Goal: Transaction & Acquisition: Book appointment/travel/reservation

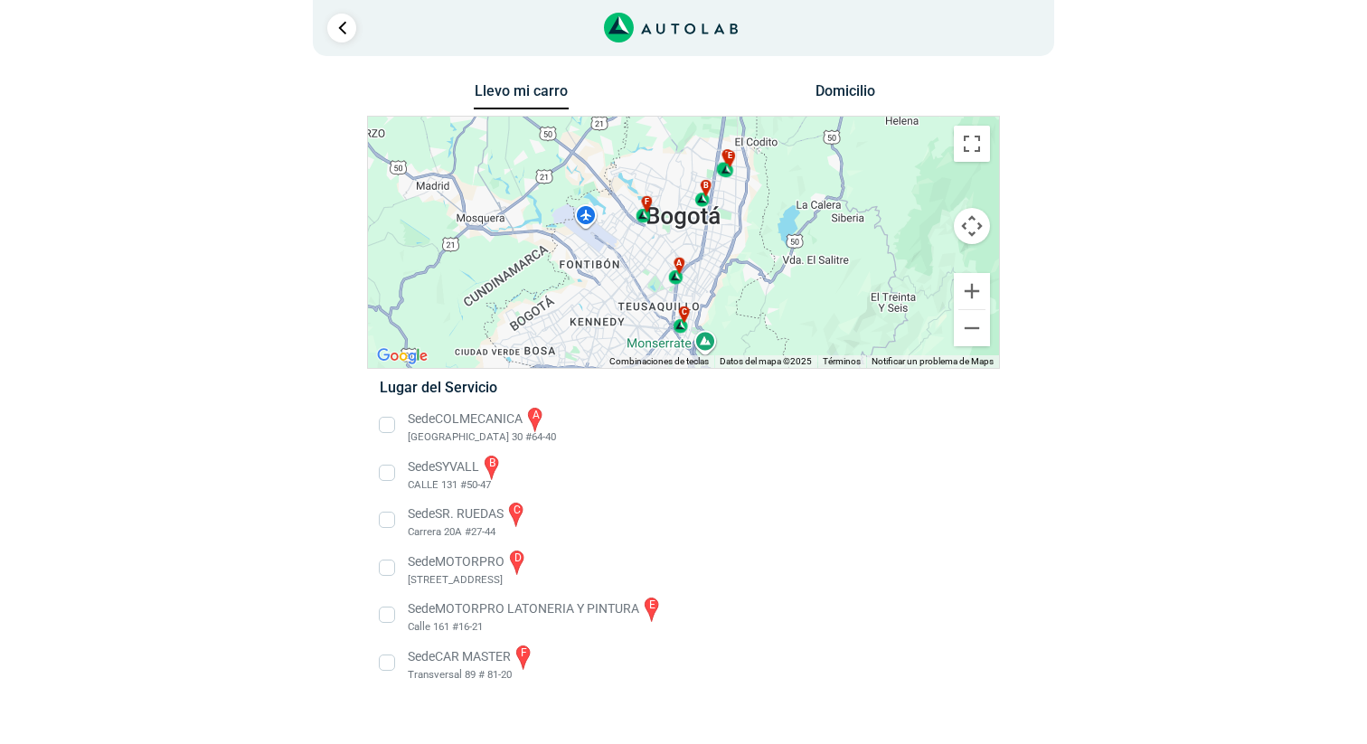
click at [387, 469] on li "Sede SYVALL b CALLE 131 #50-47" at bounding box center [683, 473] width 634 height 41
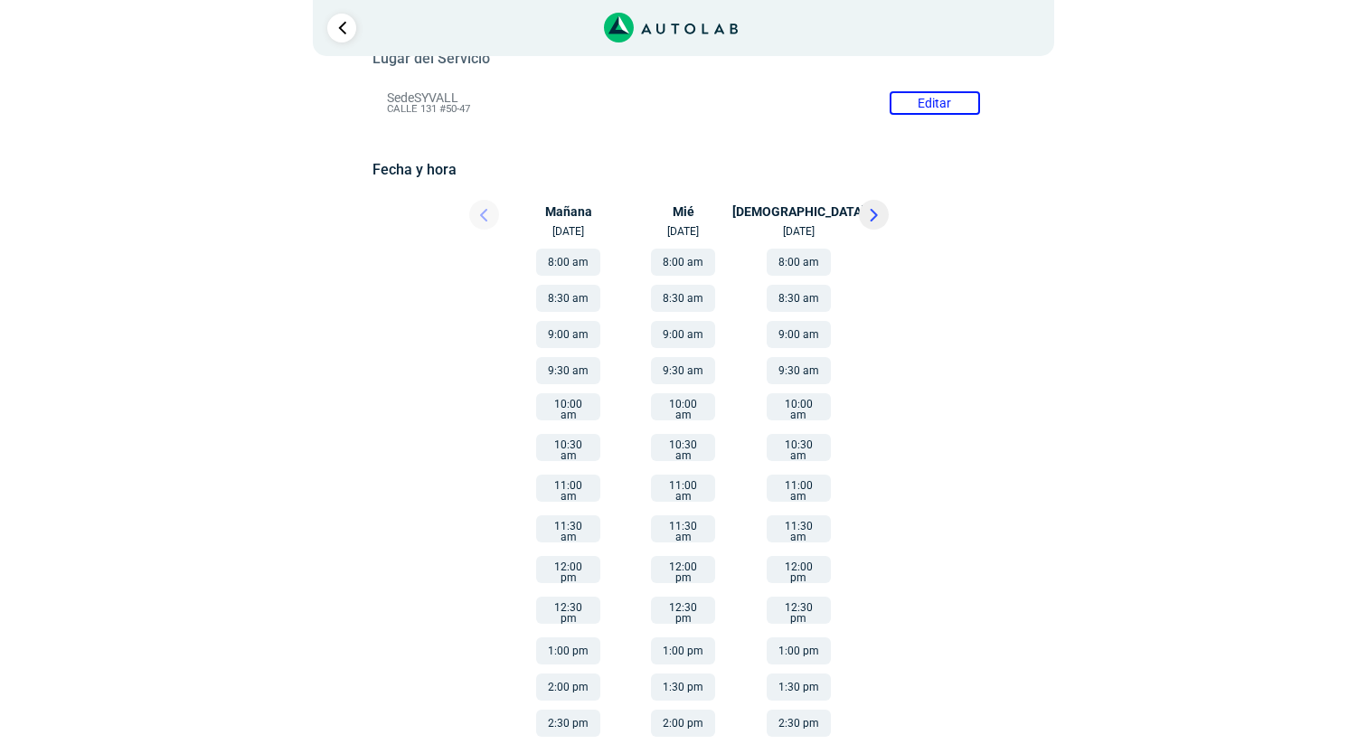
scroll to position [251, 0]
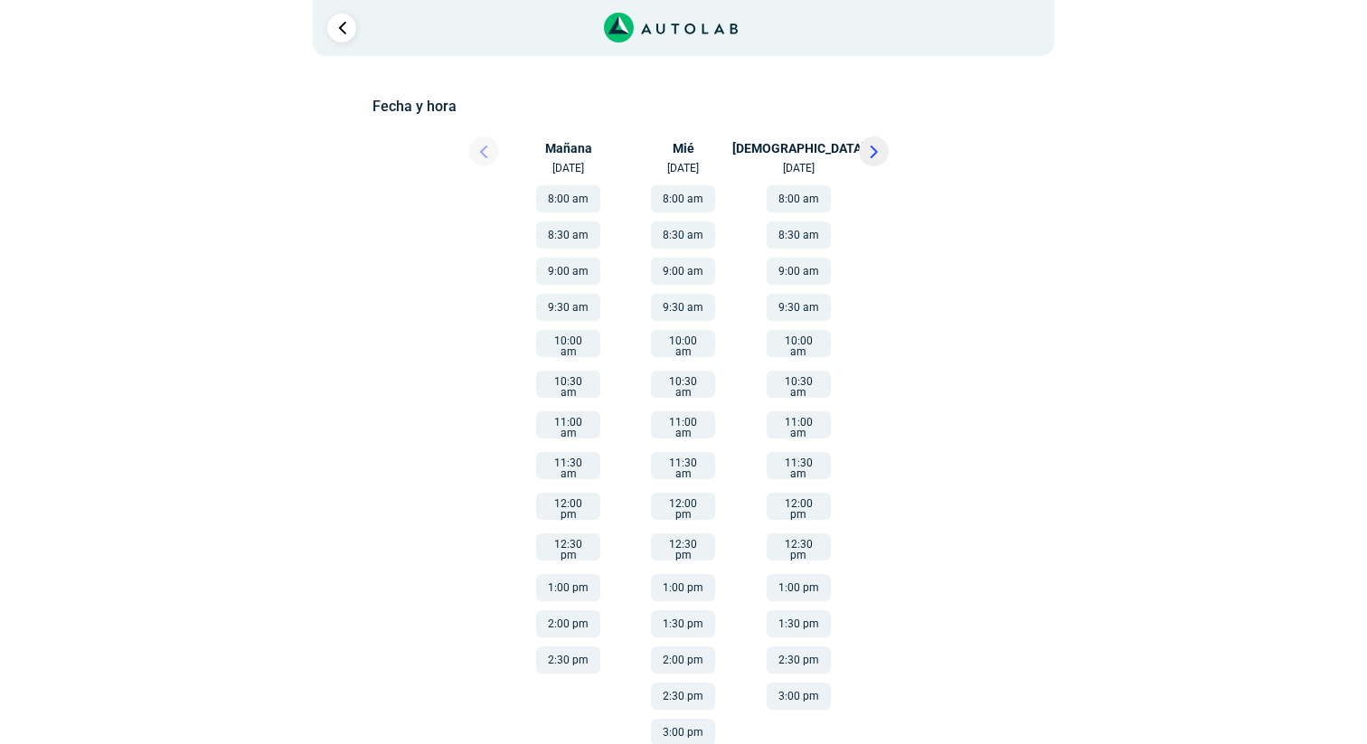
click at [698, 719] on button "3:00 pm" at bounding box center [683, 732] width 64 height 27
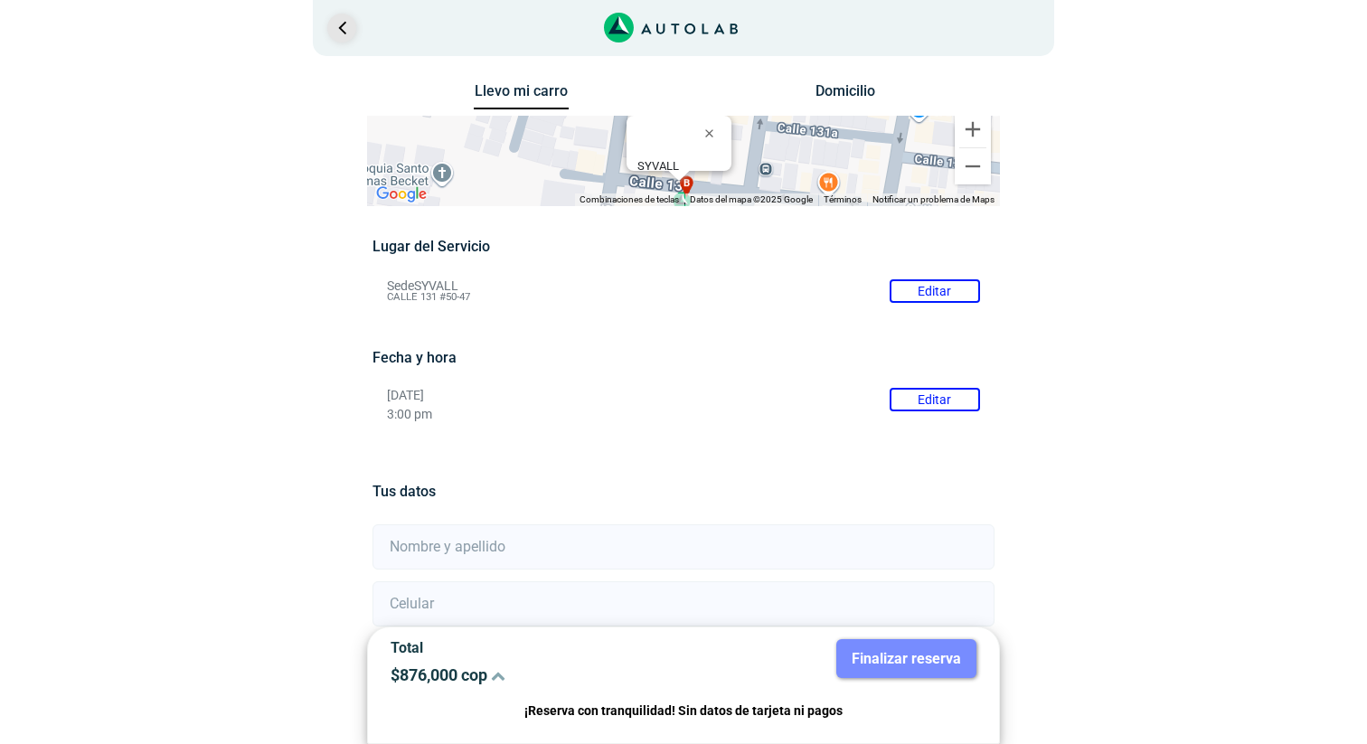
click at [338, 28] on link "Ir al paso anterior" at bounding box center [341, 28] width 29 height 29
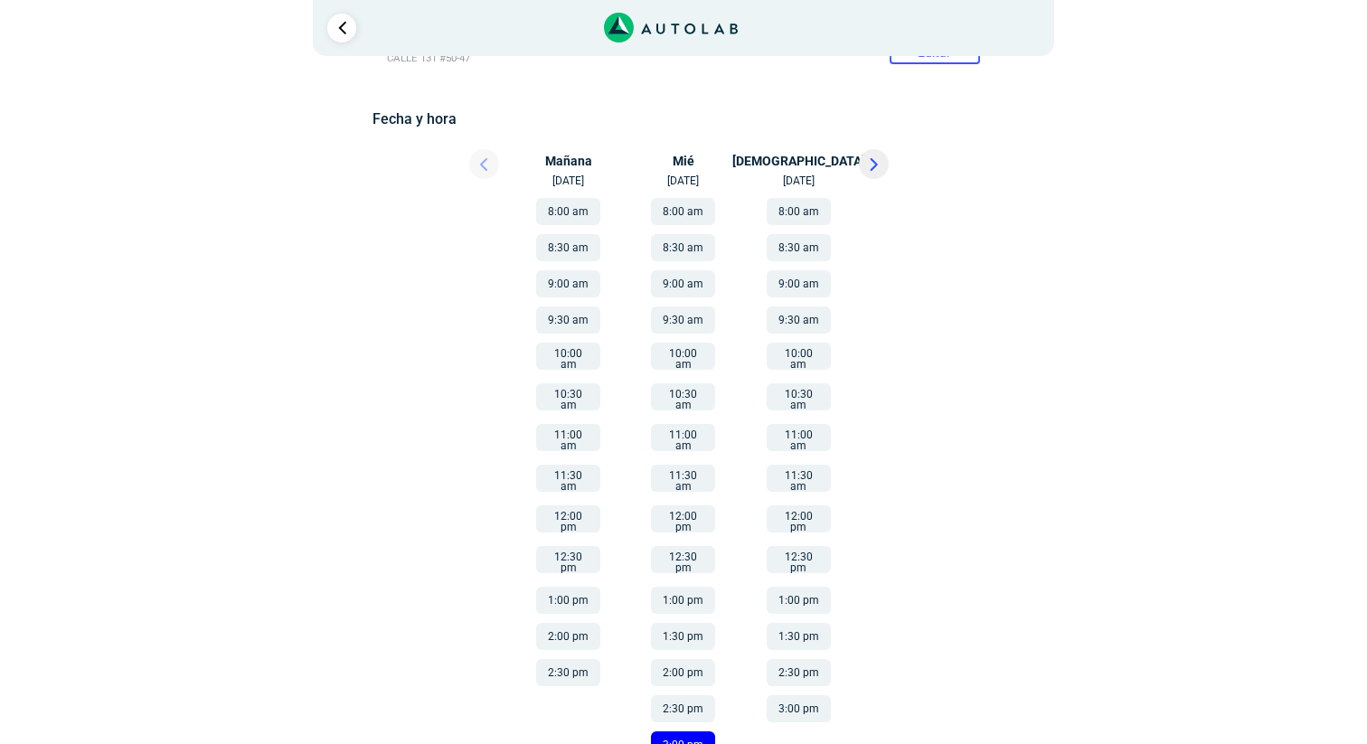
click at [879, 159] on button at bounding box center [874, 164] width 30 height 30
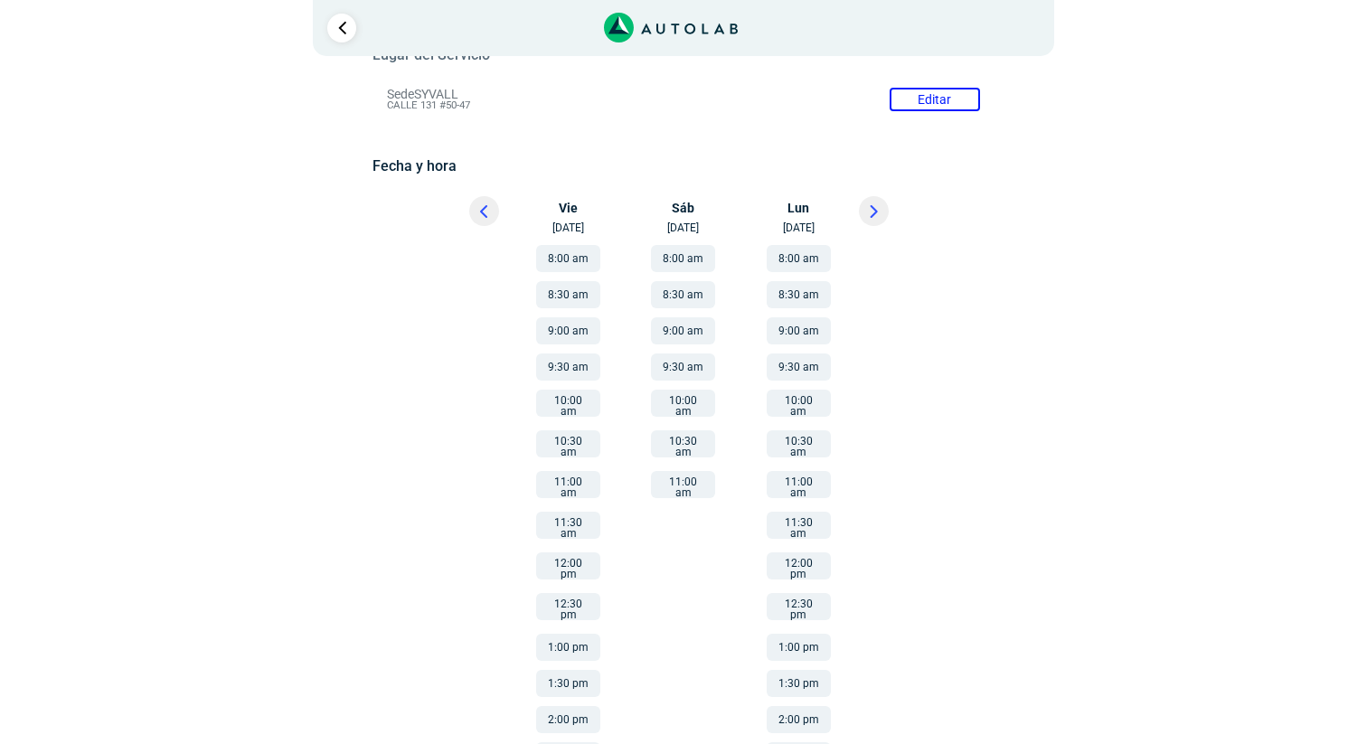
scroll to position [194, 0]
click at [481, 210] on icon at bounding box center [483, 208] width 5 height 11
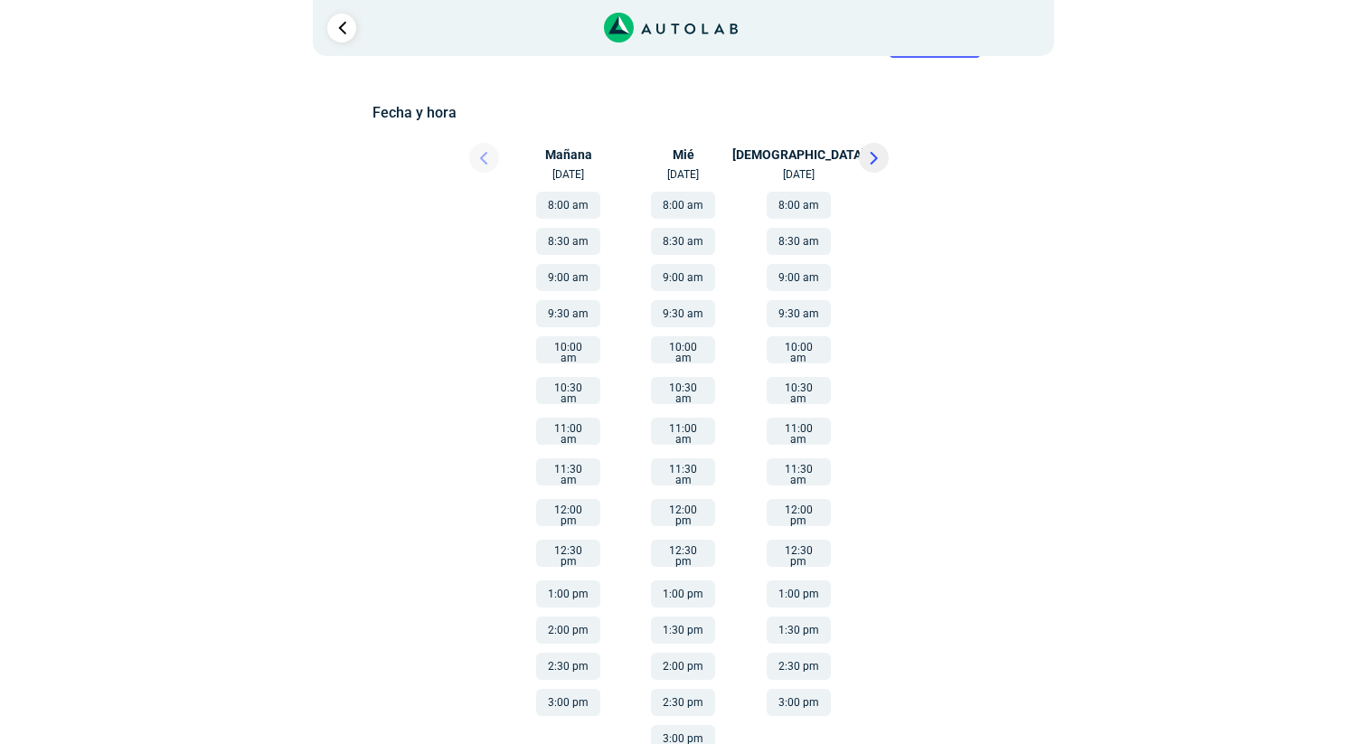
scroll to position [251, 0]
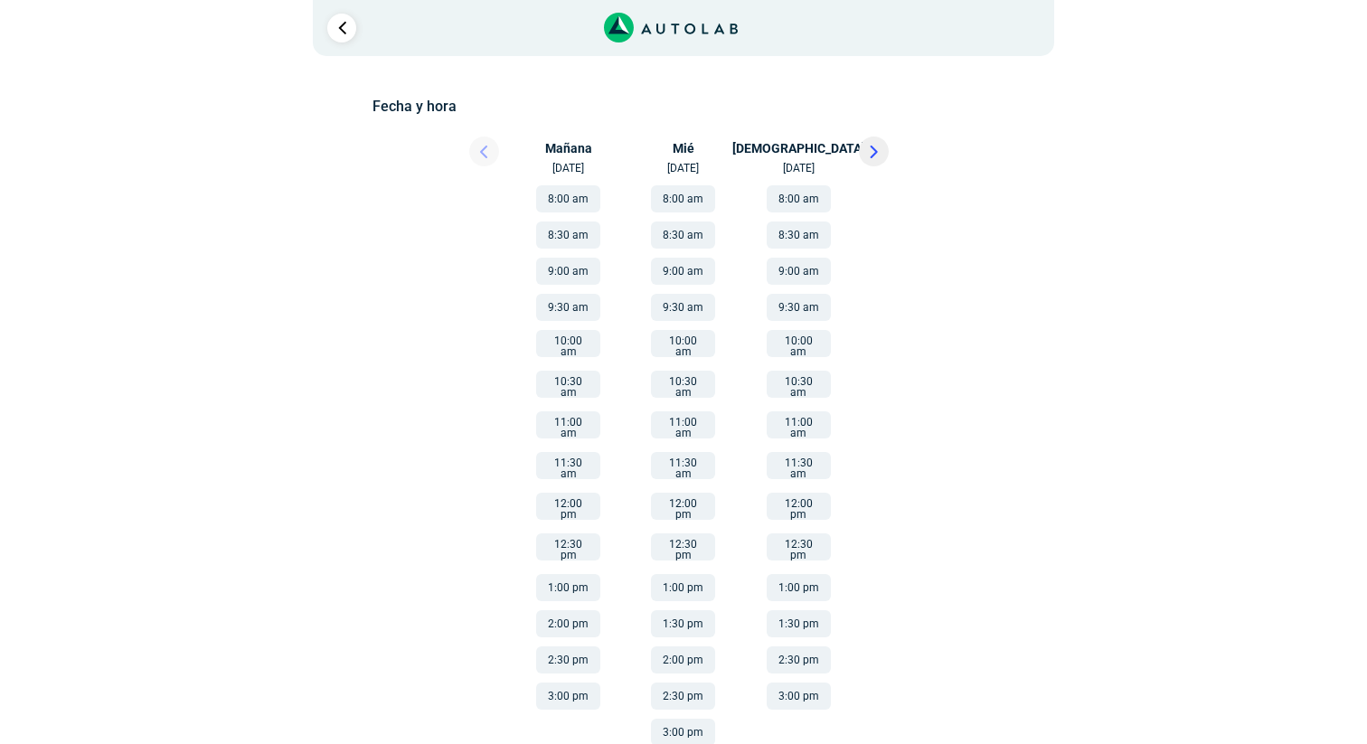
click at [690, 719] on button "3:00 pm" at bounding box center [683, 732] width 64 height 27
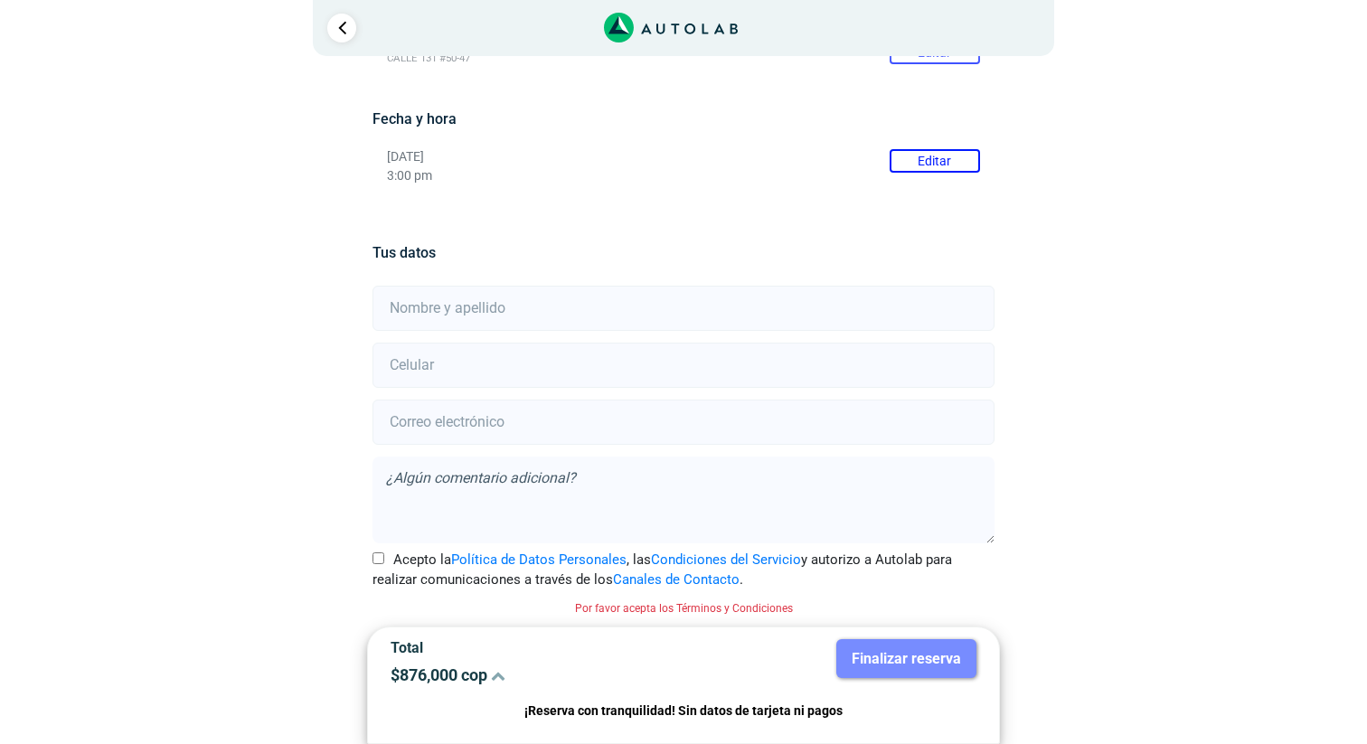
click at [378, 555] on input "Acepto la Política de Datos Personales , las Condiciones del Servicio y autoriz…" at bounding box center [379, 558] width 12 height 12
checkbox input "true"
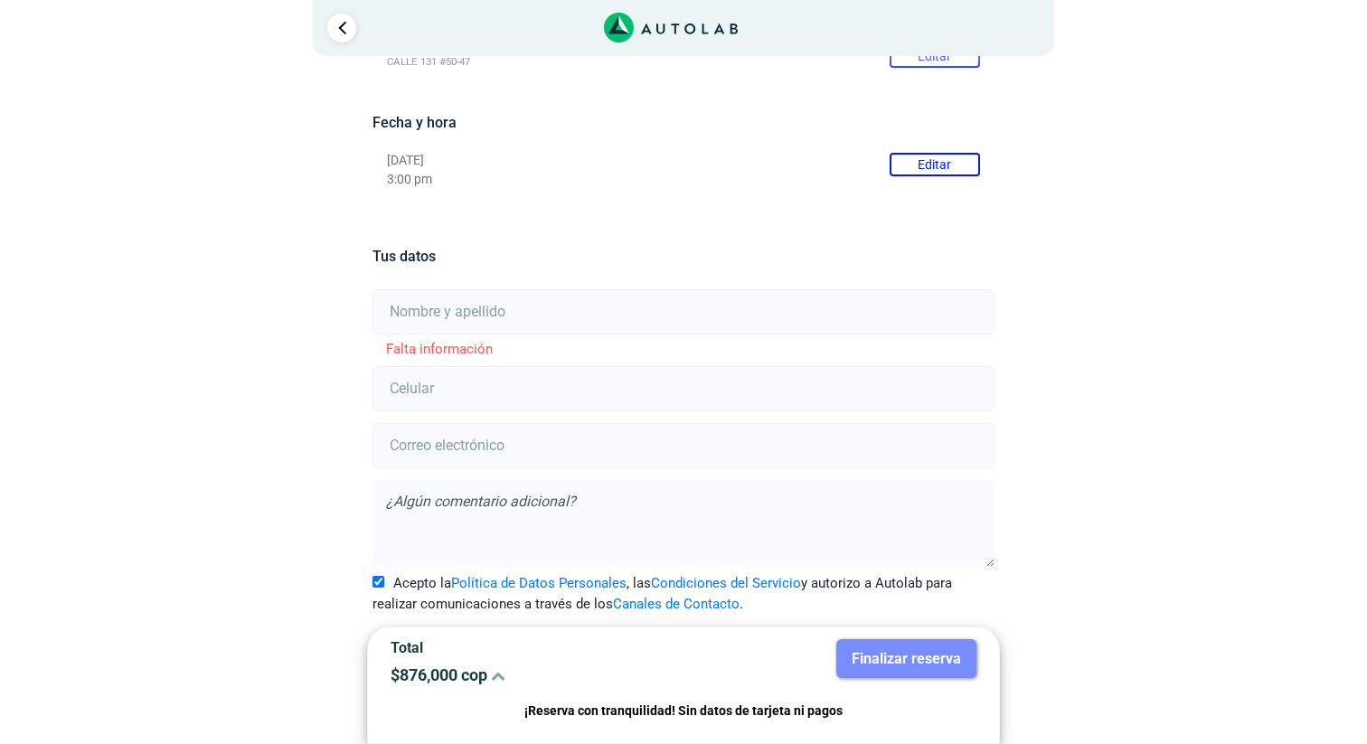
click at [670, 307] on input "text" at bounding box center [683, 311] width 621 height 45
type input "[PERSON_NAME]"
type input "3202333688"
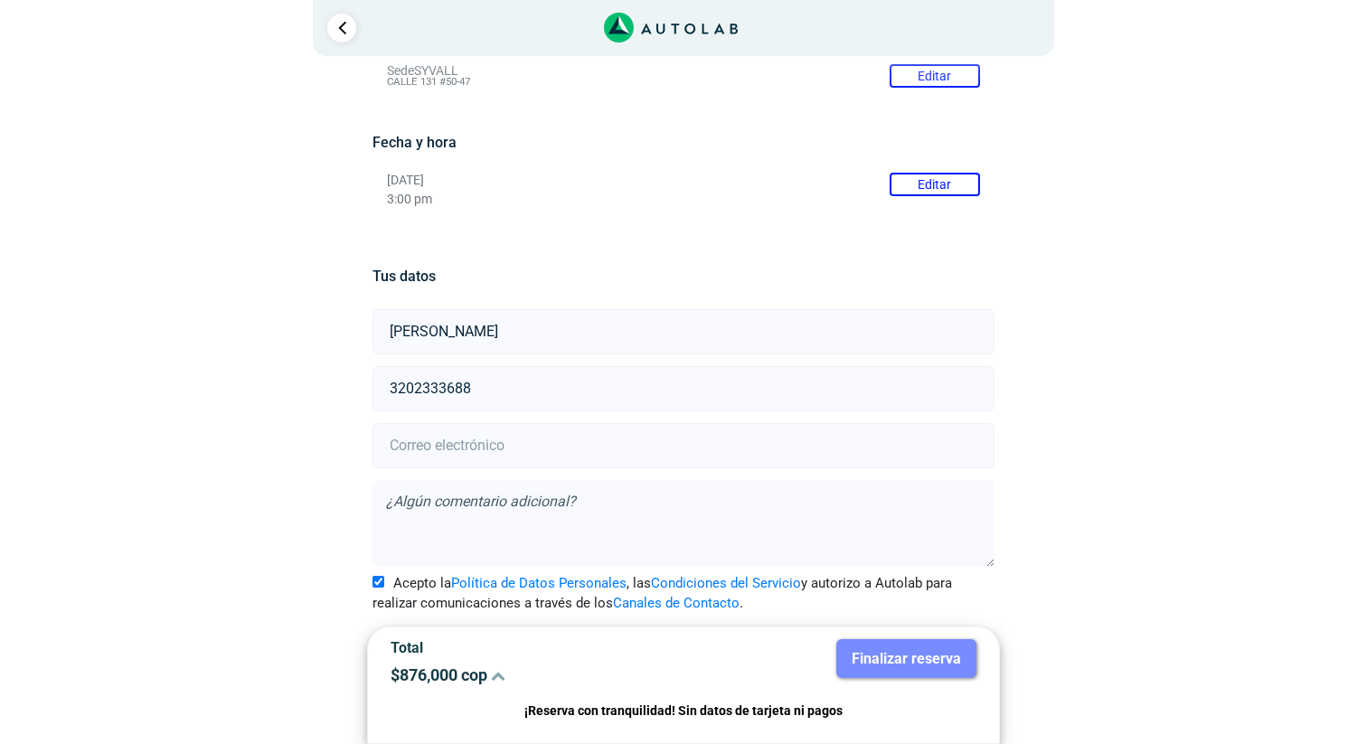
click at [513, 444] on input "email" at bounding box center [683, 445] width 621 height 45
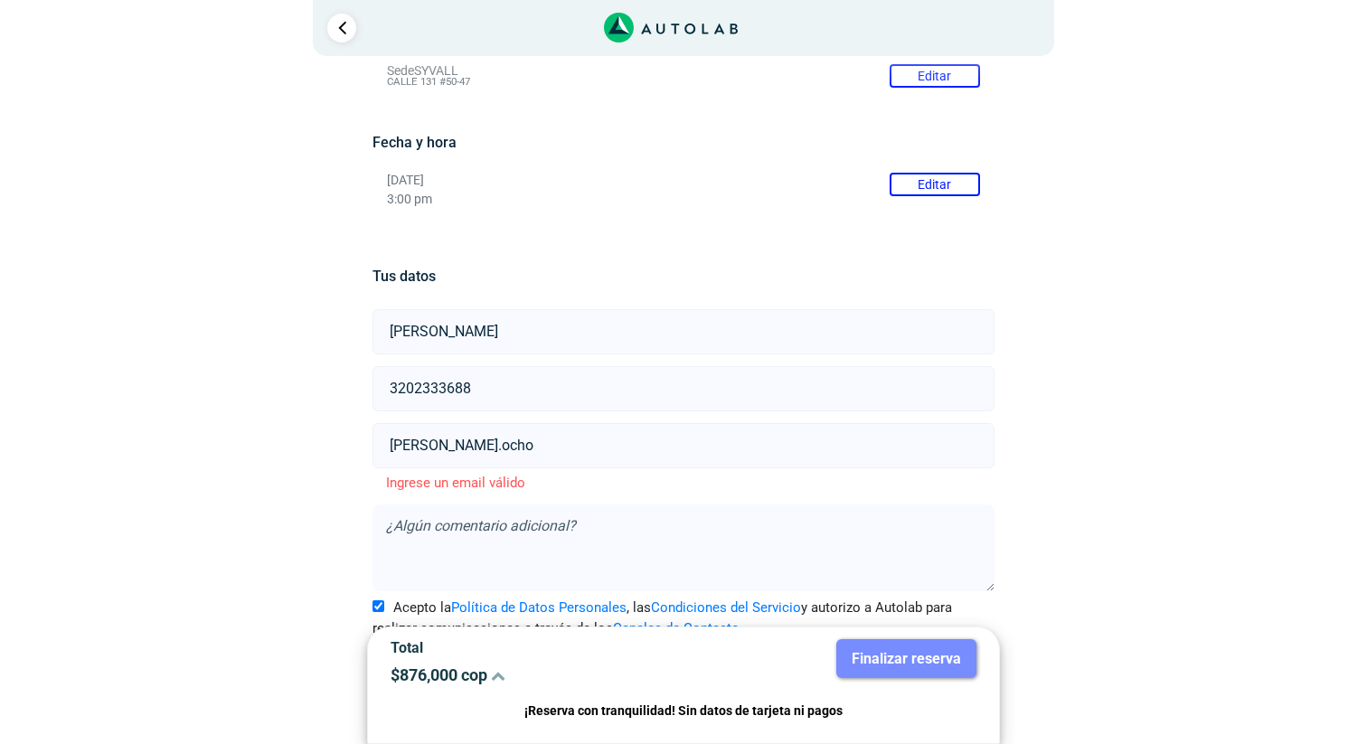
type input "[PERSON_NAME].ochoa"
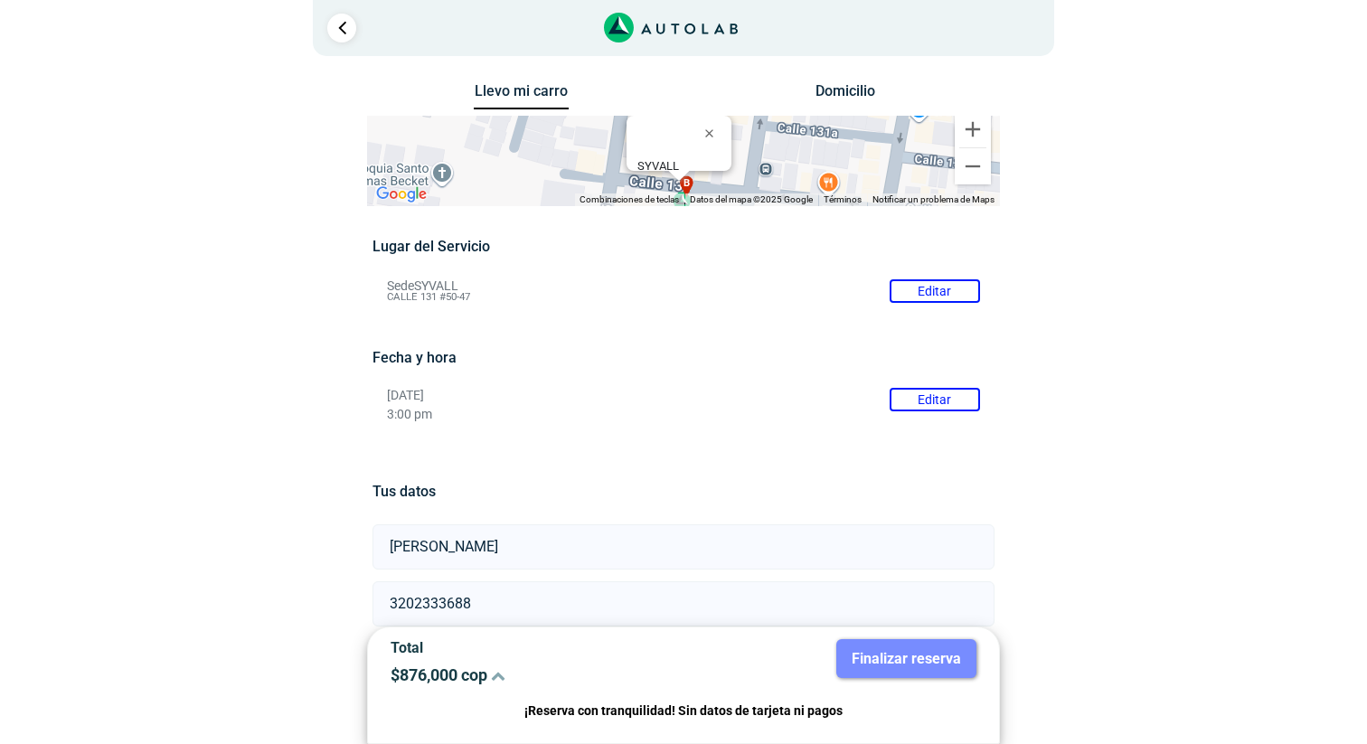
scroll to position [240, 0]
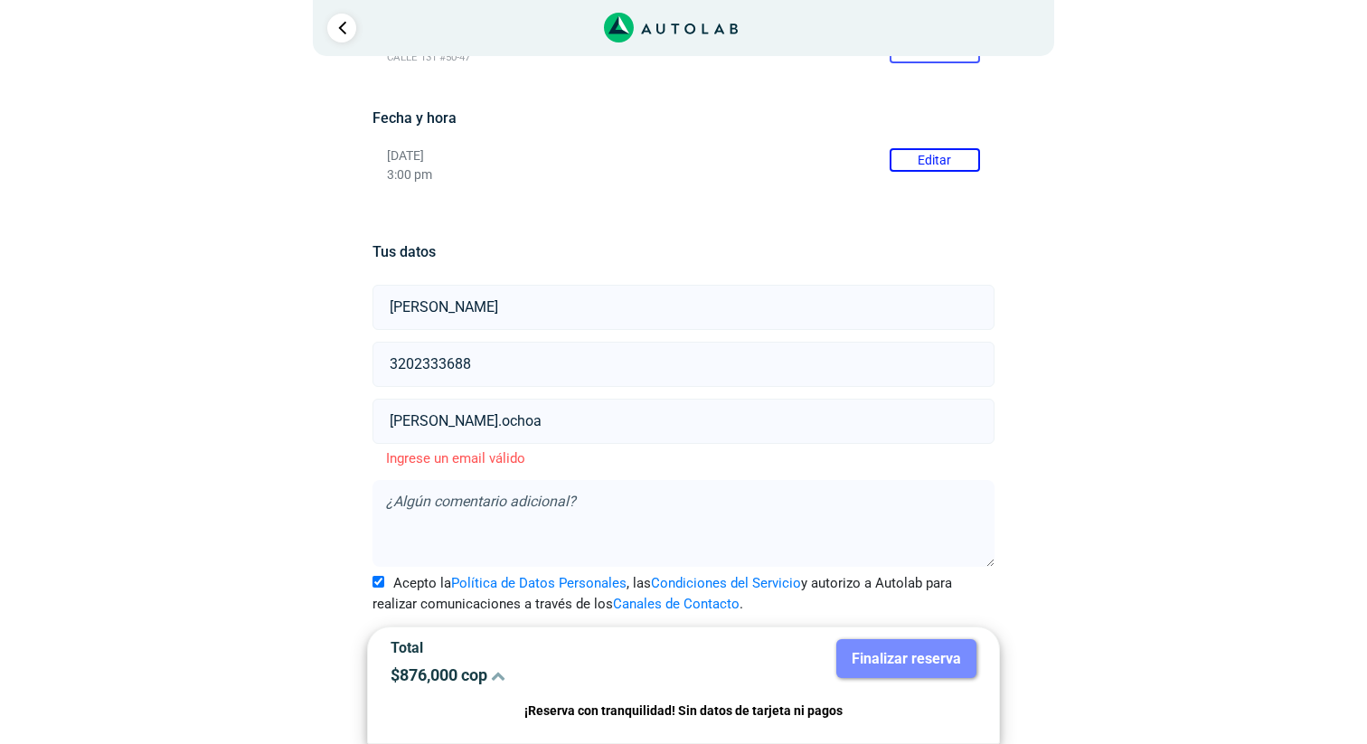
click at [545, 420] on input "[PERSON_NAME].ochoa" at bounding box center [683, 421] width 621 height 45
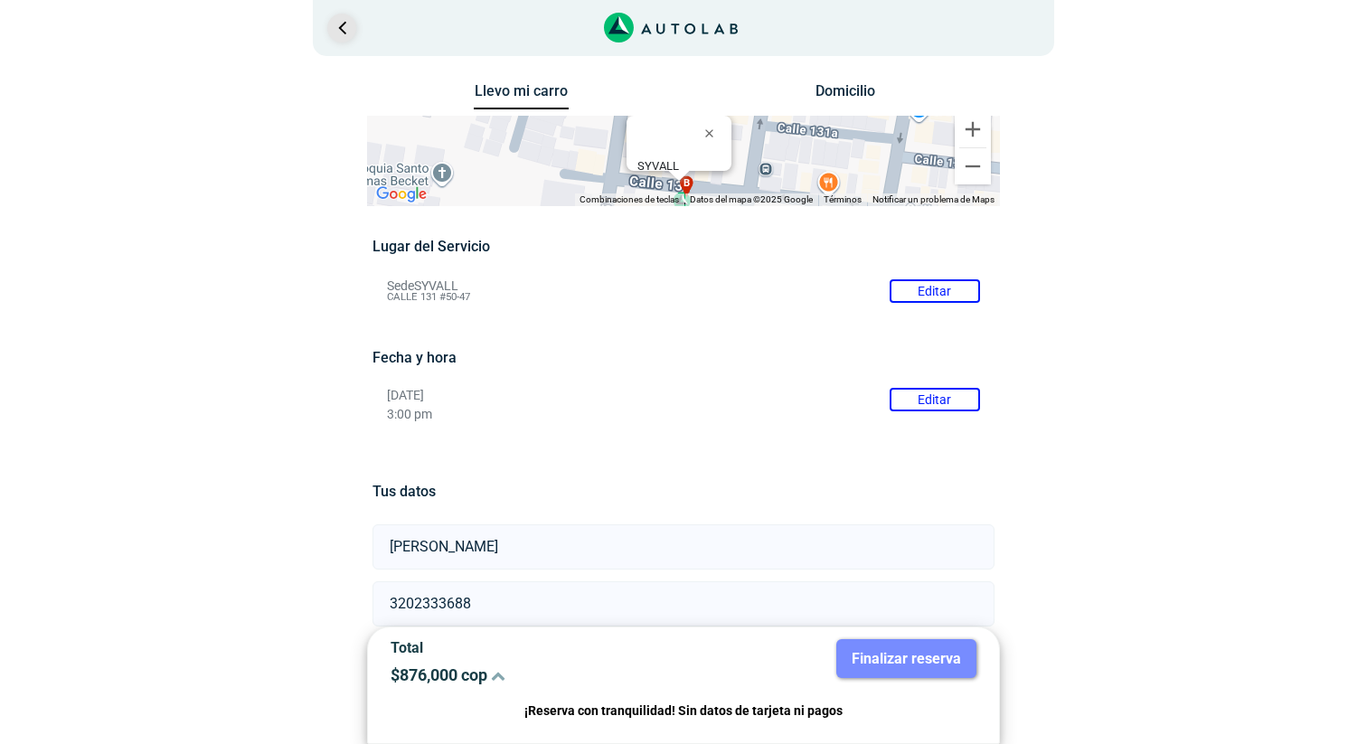
click at [347, 36] on link "Ir al paso anterior" at bounding box center [341, 28] width 29 height 29
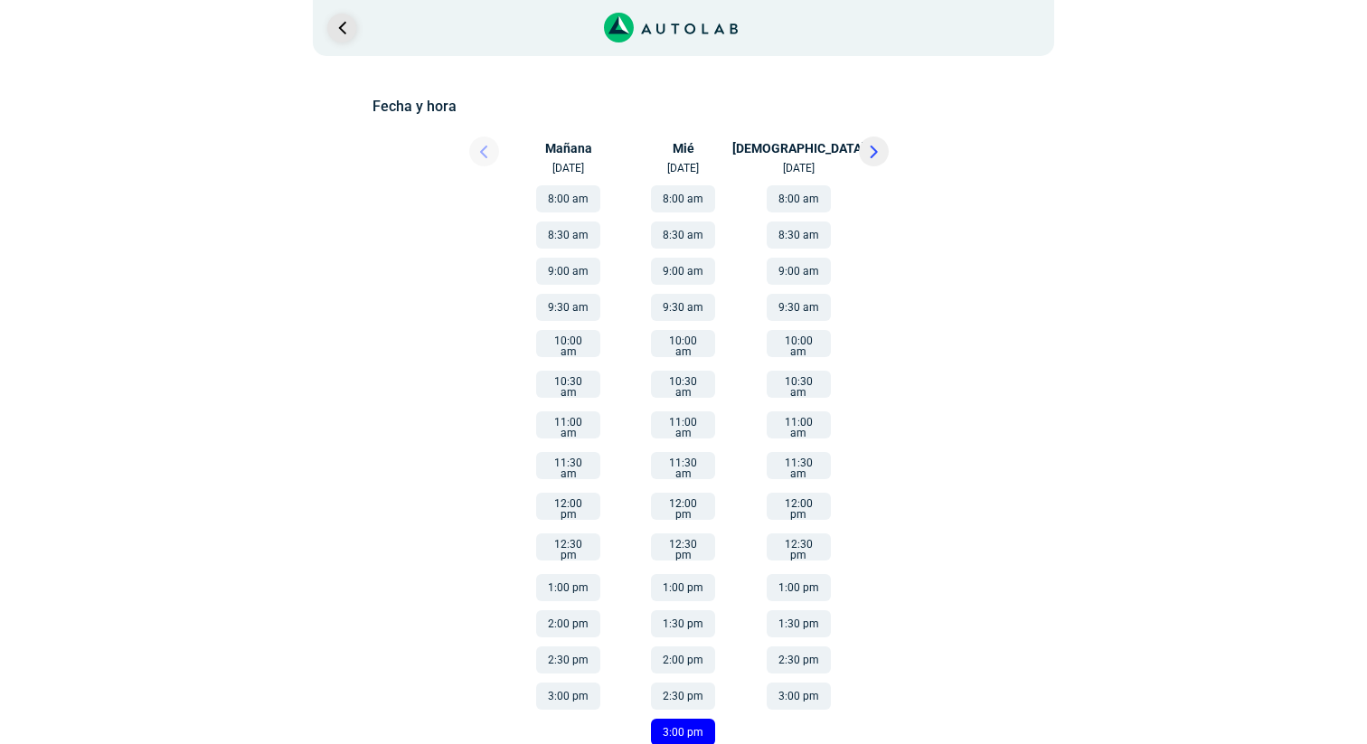
click at [347, 36] on link "Ir al paso anterior" at bounding box center [341, 28] width 29 height 29
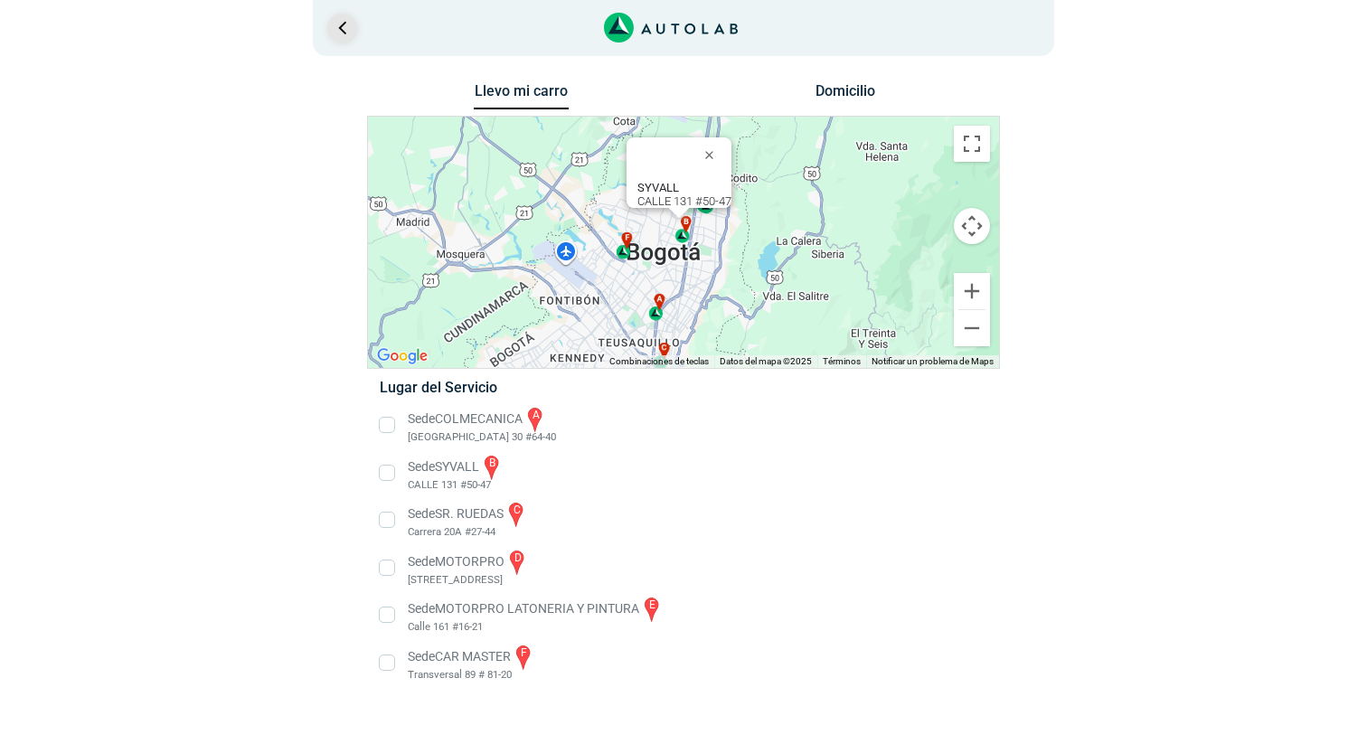
click at [347, 36] on link "Ir al paso anterior" at bounding box center [341, 28] width 29 height 29
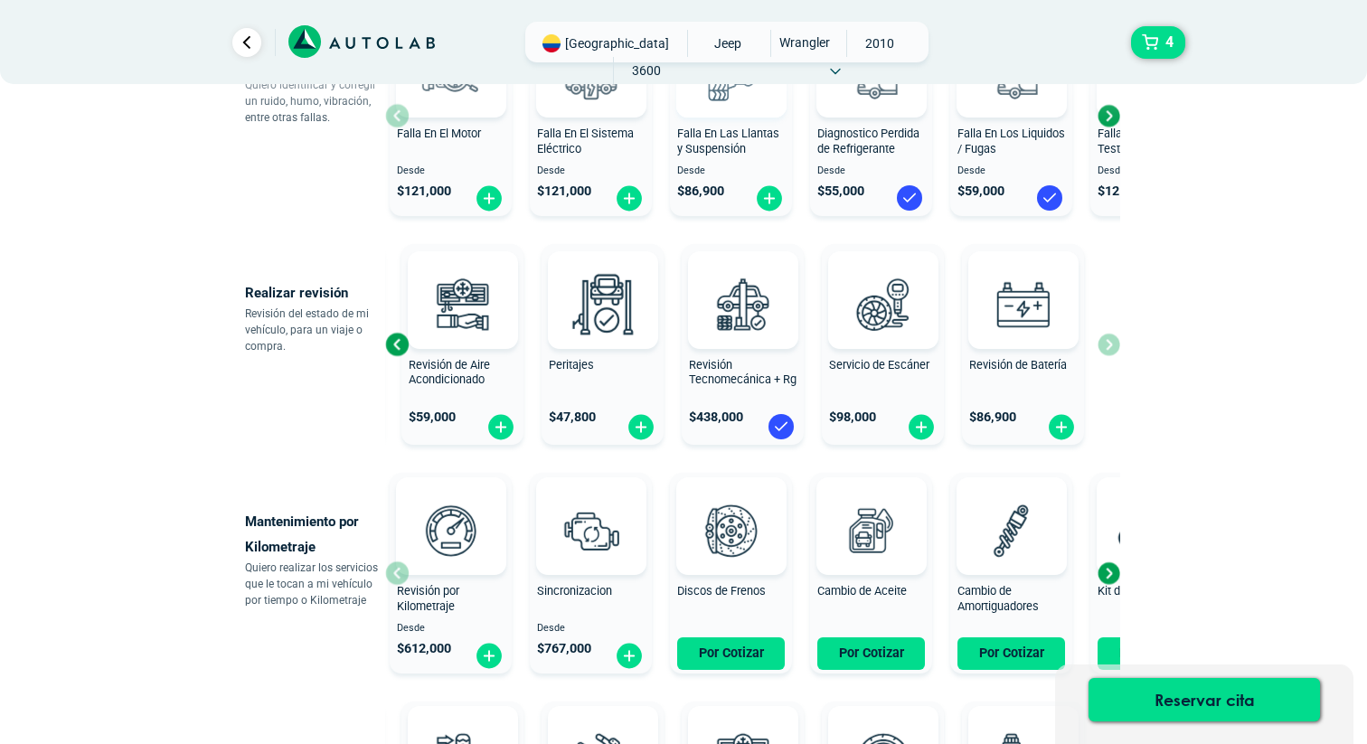
scroll to position [527, 0]
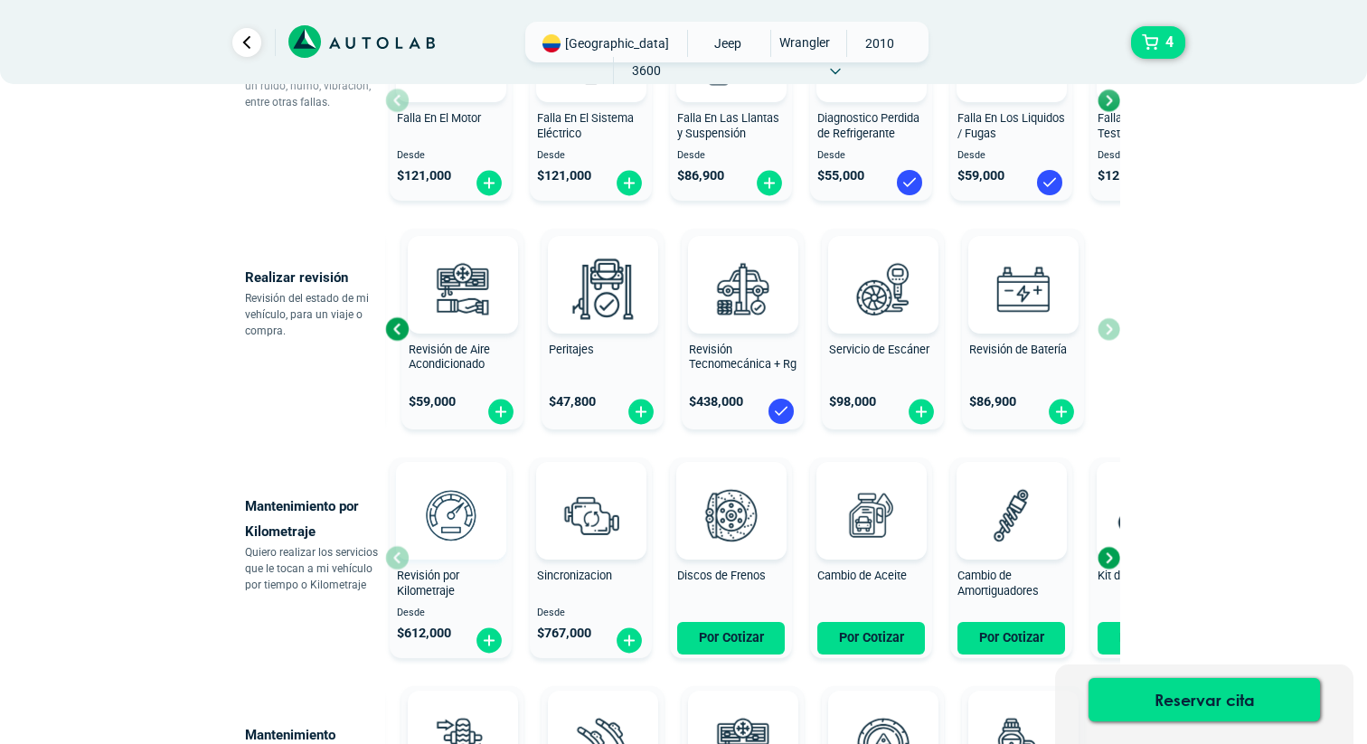
click at [461, 517] on img at bounding box center [450, 516] width 80 height 80
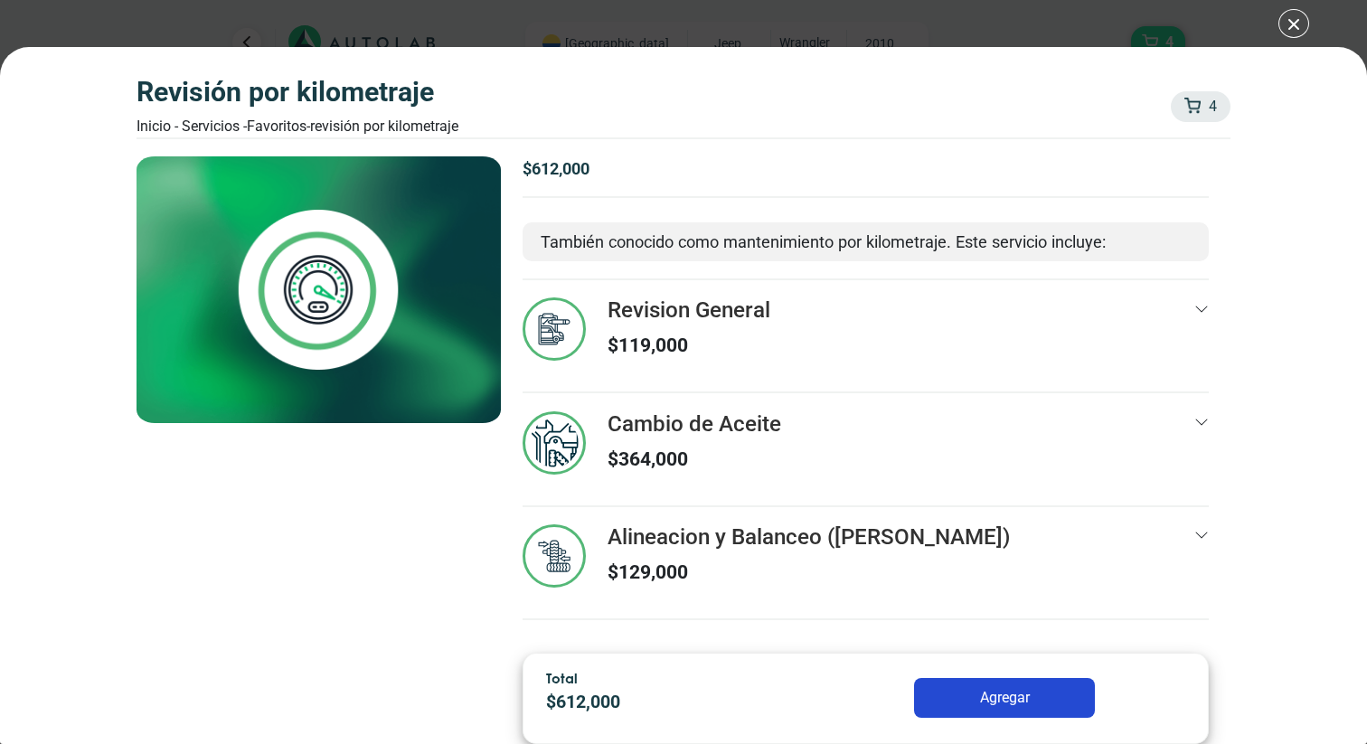
click at [907, 539] on h3 "Alineacion y Balanceo ([PERSON_NAME])" at bounding box center [809, 537] width 402 height 26
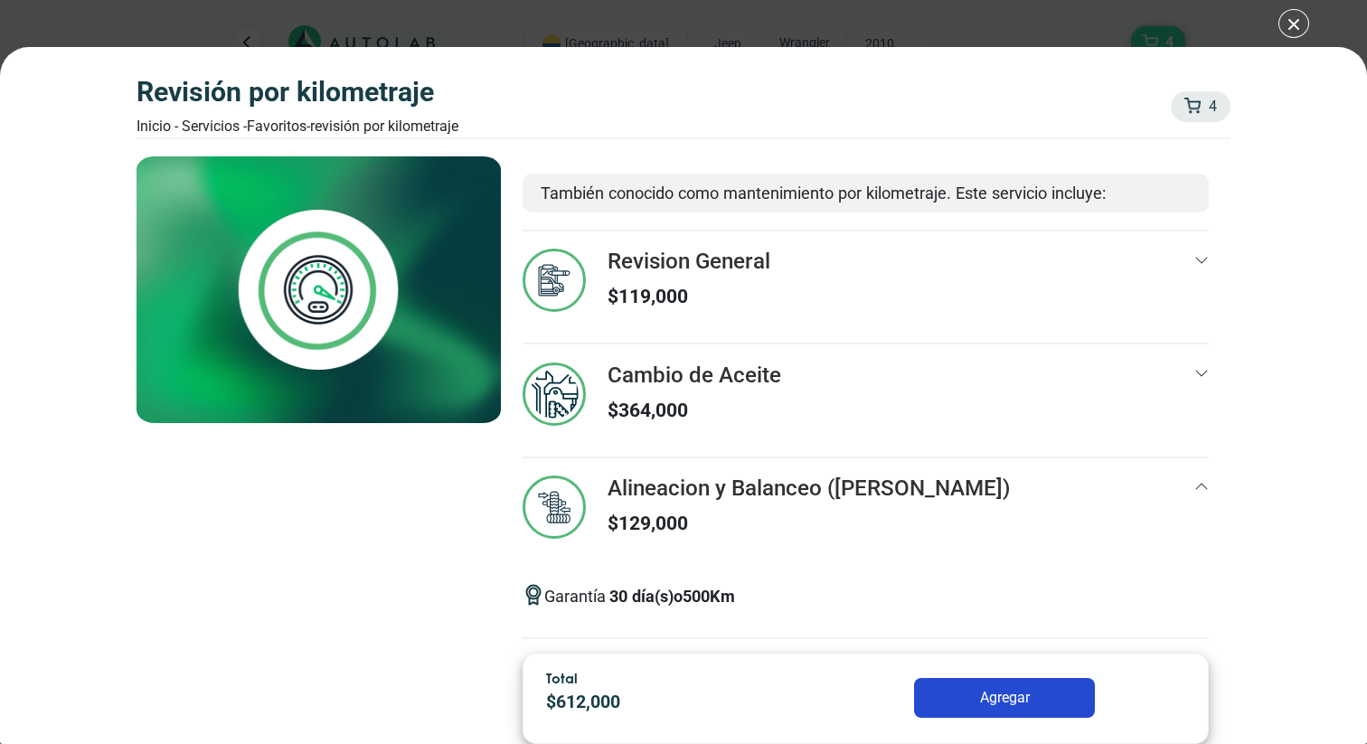
click at [804, 376] on div "Cambio de Aceite $ 364,000" at bounding box center [865, 410] width 685 height 94
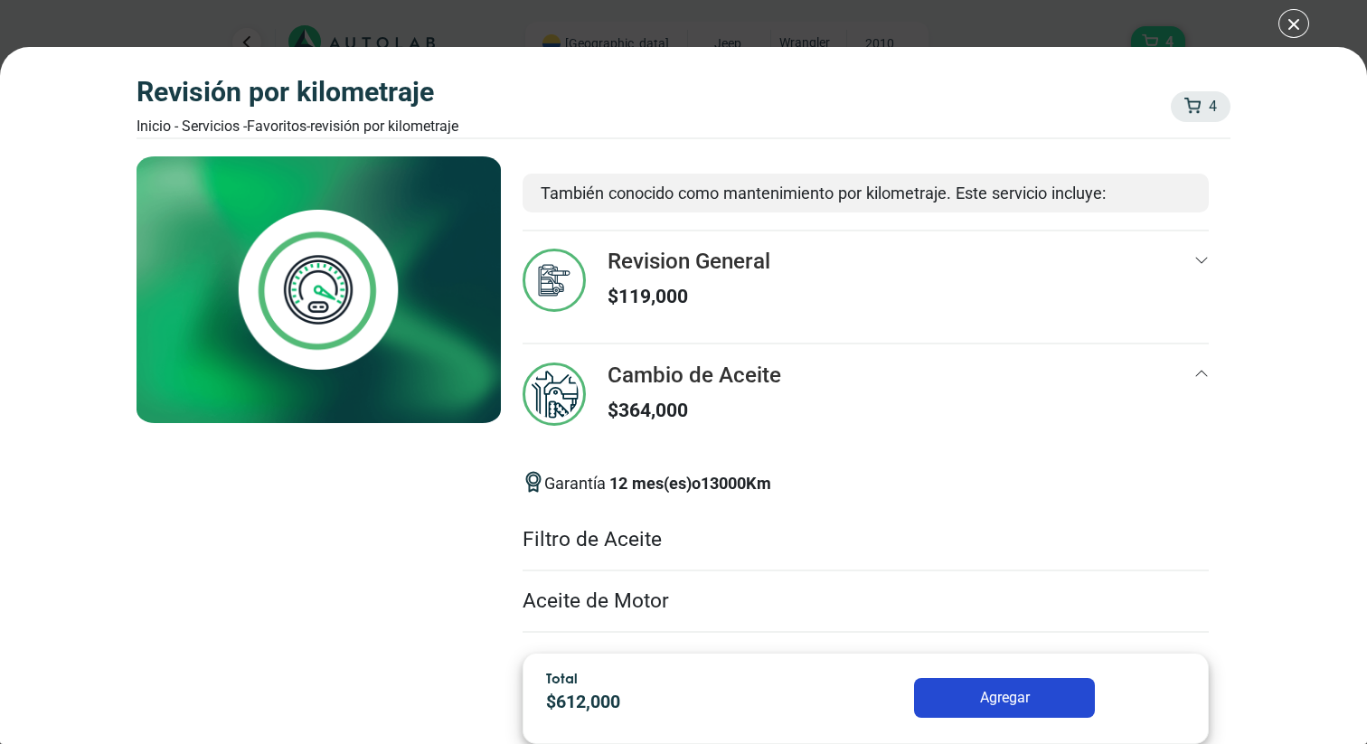
click at [803, 287] on div "Revision General $ 119,000" at bounding box center [865, 296] width 685 height 94
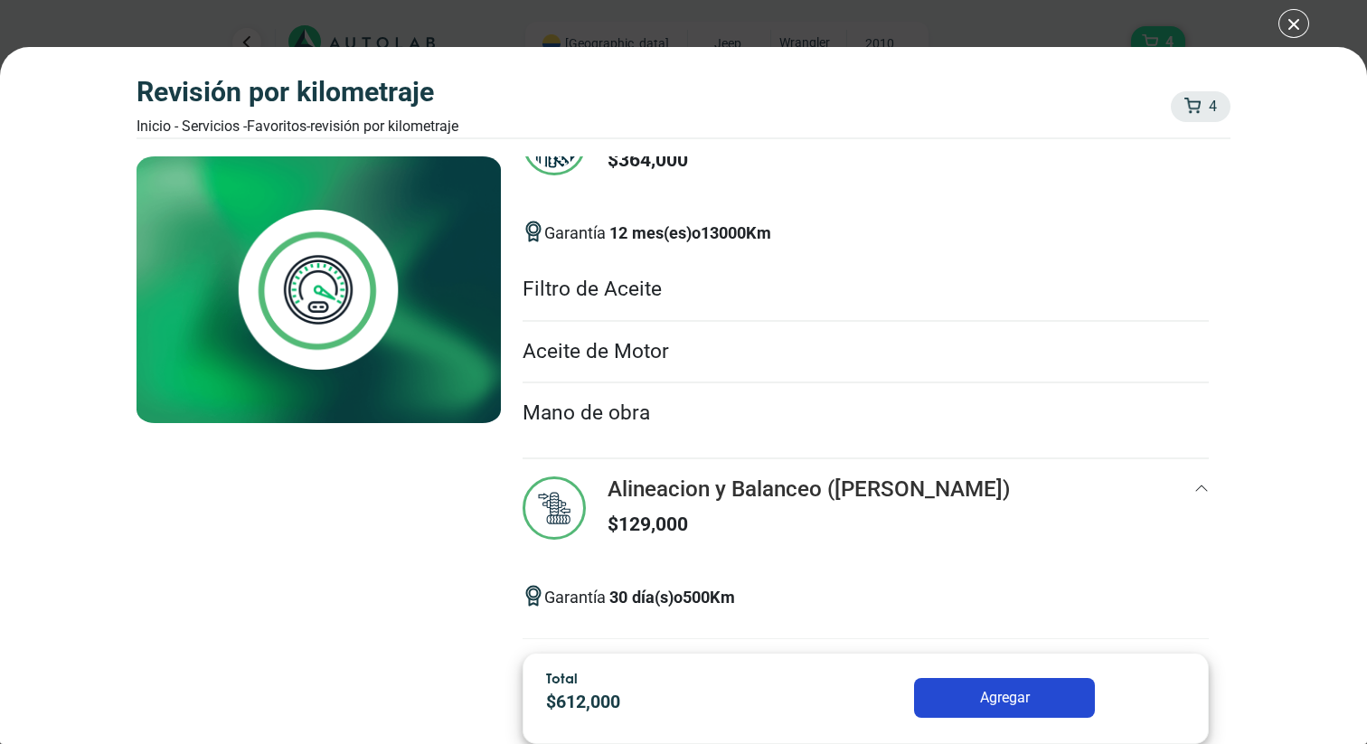
scroll to position [731, 0]
click at [565, 279] on li "Filtro de Aceite" at bounding box center [865, 289] width 685 height 61
click at [983, 699] on button "Agregar" at bounding box center [1004, 698] width 181 height 40
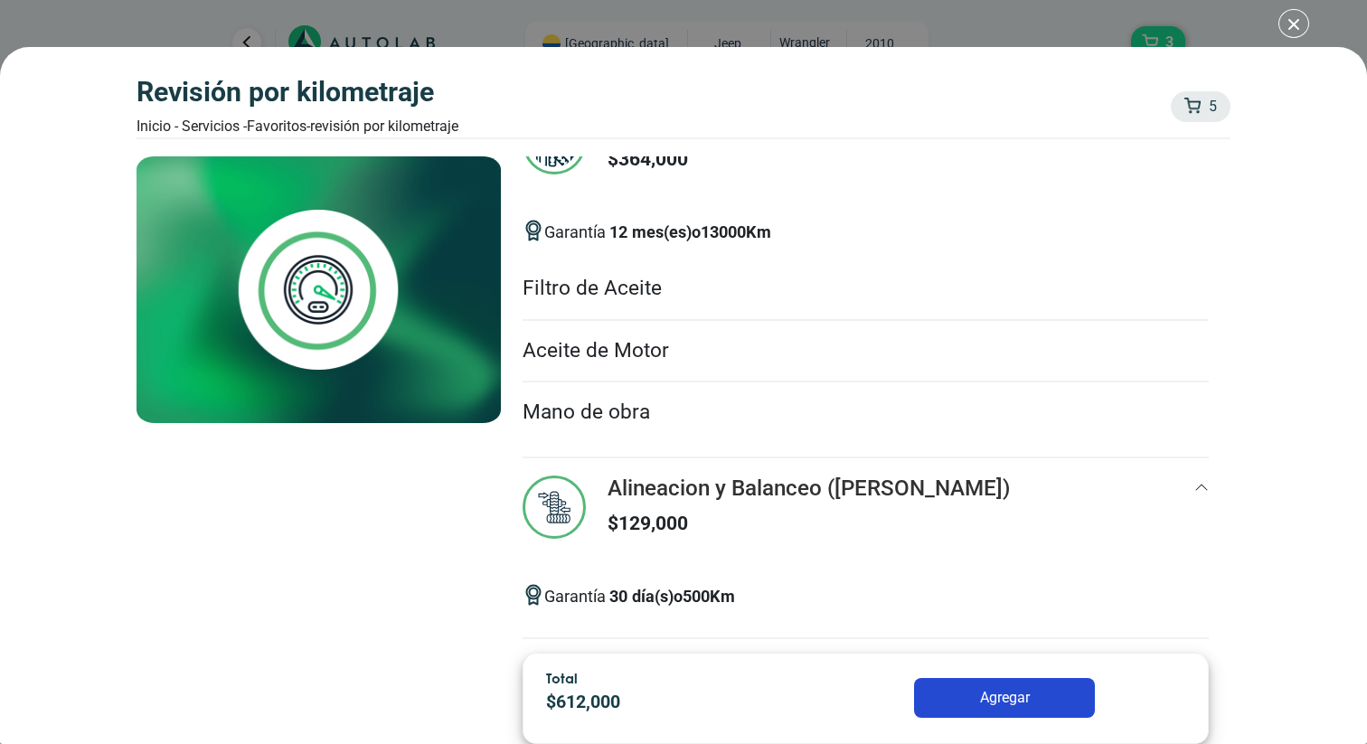
scroll to position [548, 0]
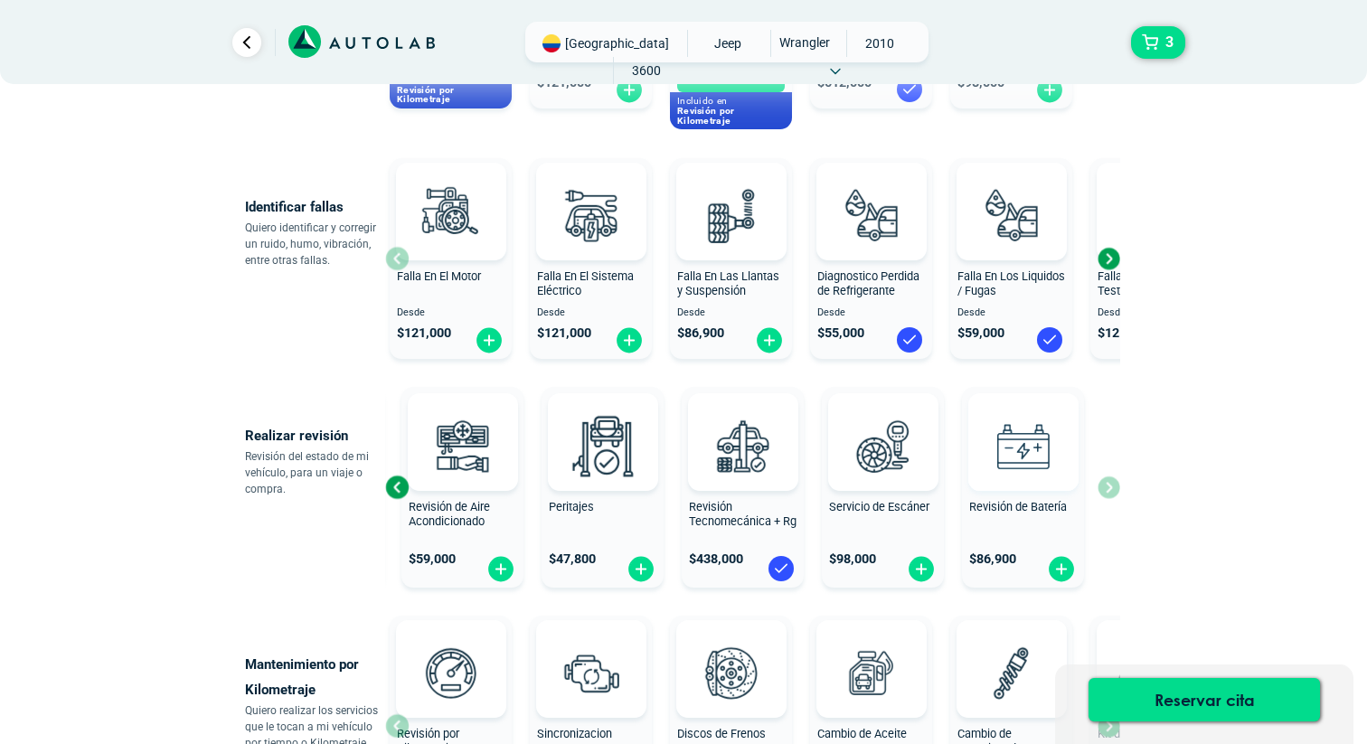
scroll to position [373, 0]
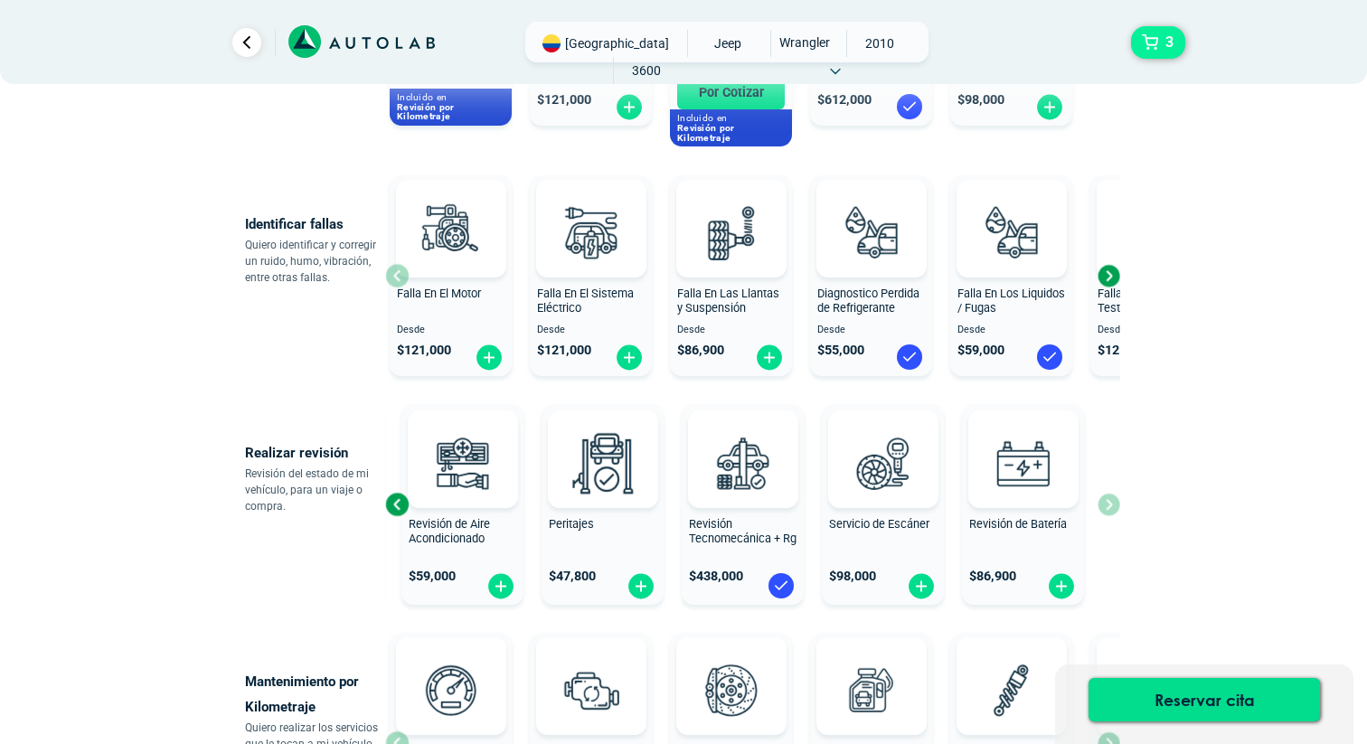
click at [1149, 33] on button "3" at bounding box center [1158, 42] width 54 height 33
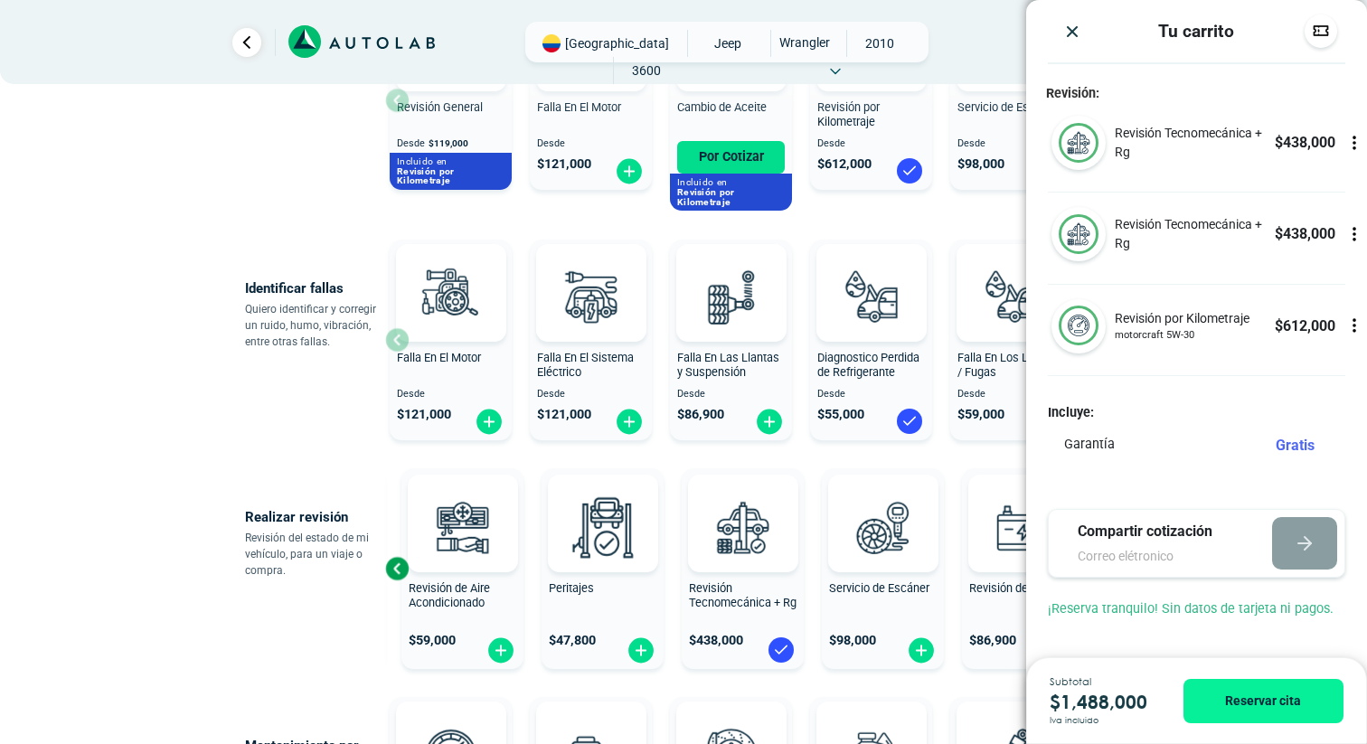
scroll to position [307, 0]
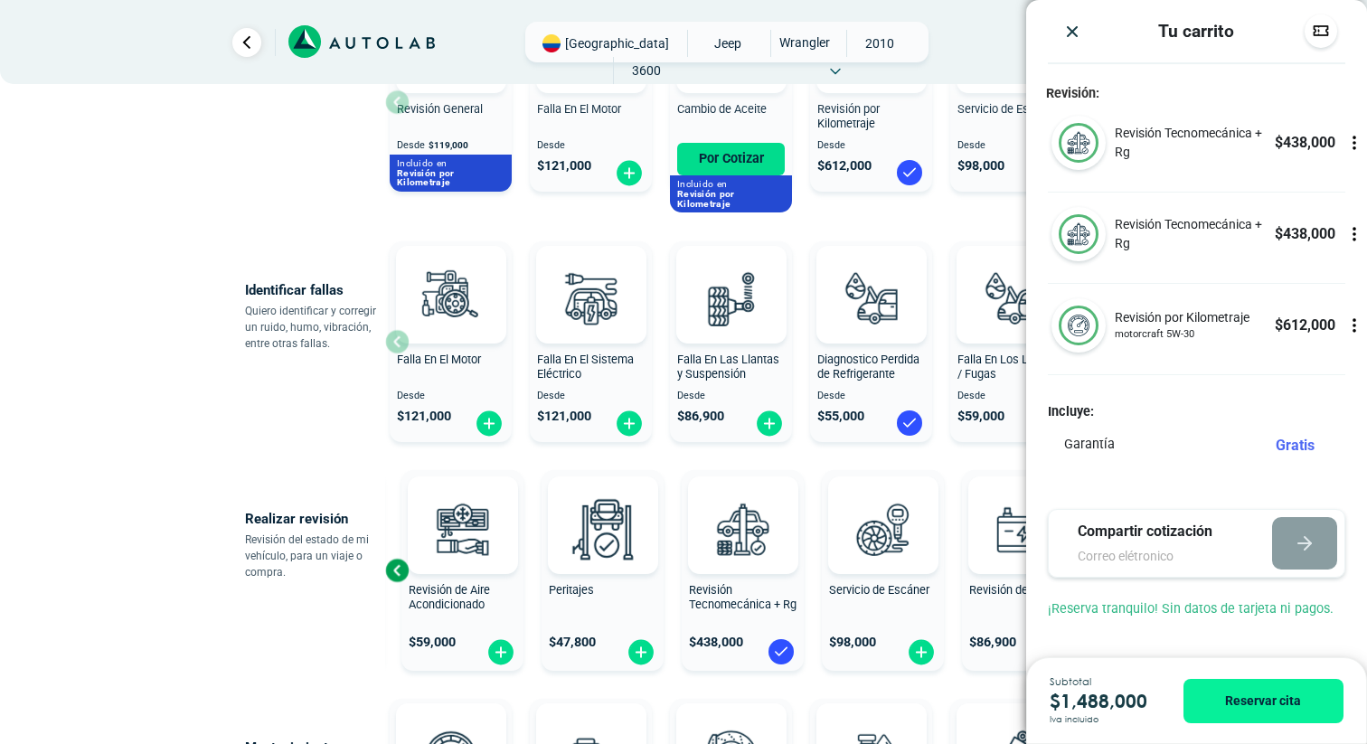
click at [1355, 227] on icon at bounding box center [1354, 234] width 18 height 18
click at [1360, 222] on div at bounding box center [1355, 234] width 24 height 54
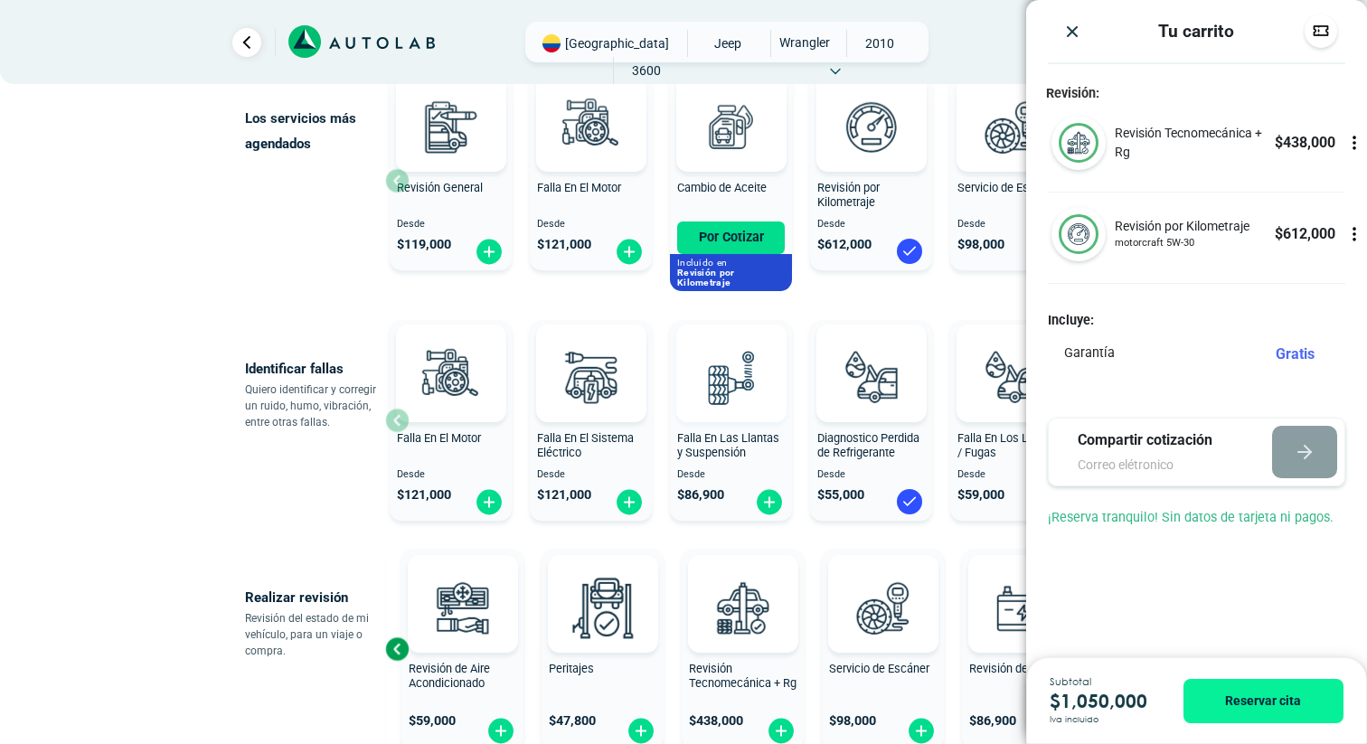
scroll to position [0, 0]
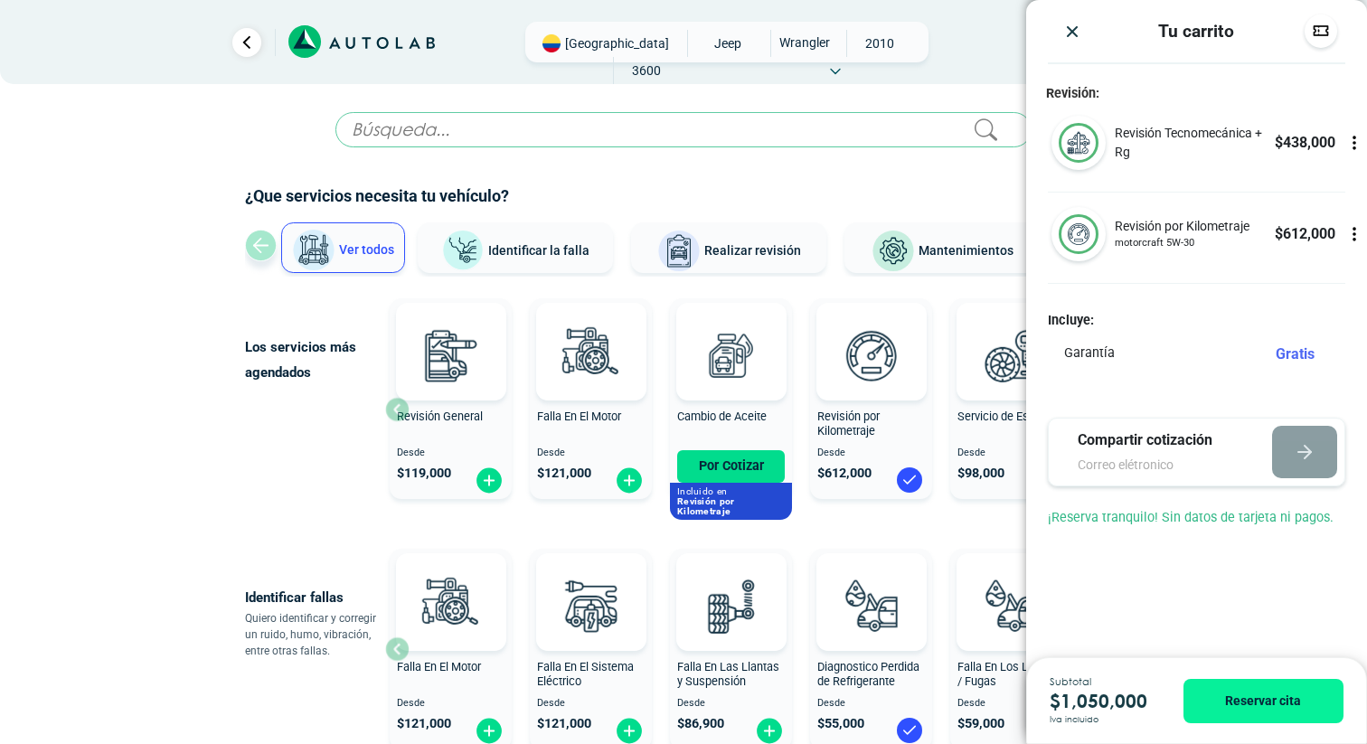
click at [1347, 235] on icon at bounding box center [1354, 234] width 18 height 18
click at [1355, 230] on icon at bounding box center [1354, 234] width 11 height 15
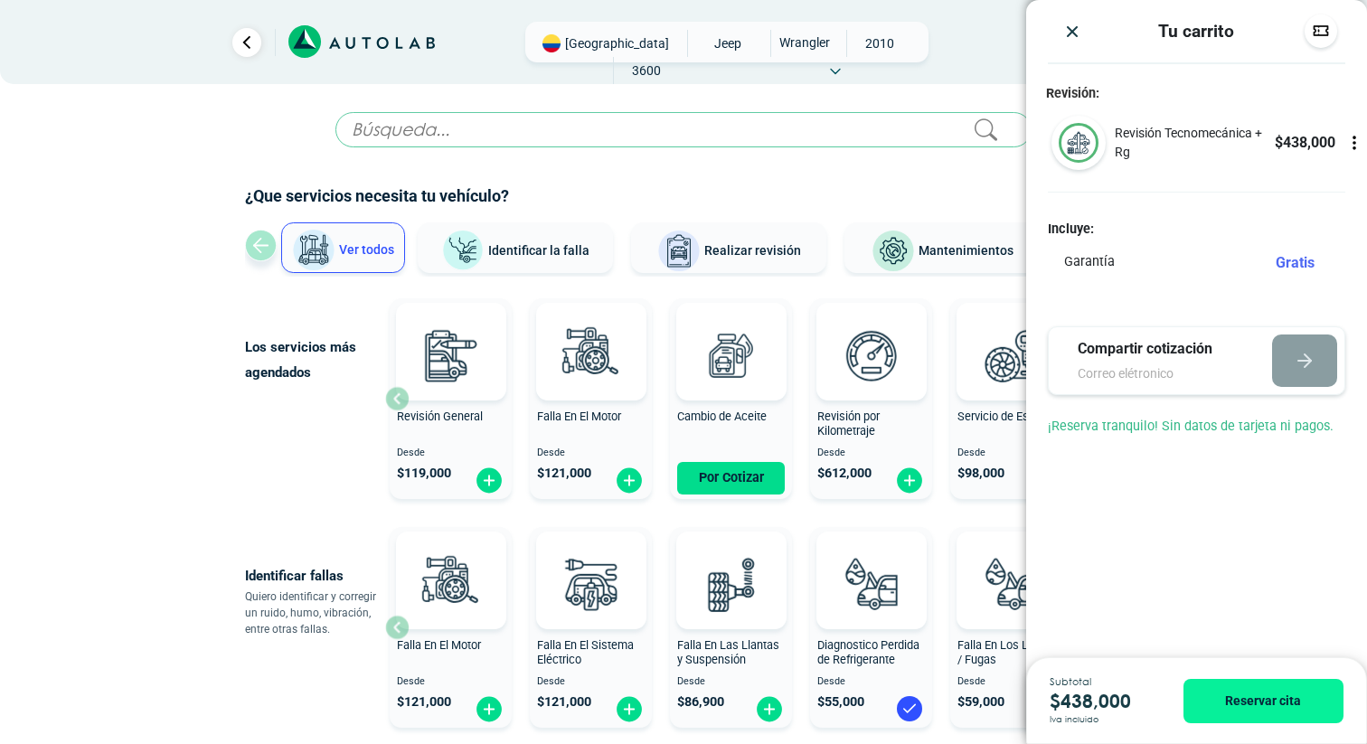
click at [1351, 146] on icon at bounding box center [1354, 143] width 18 height 18
click at [1349, 150] on icon at bounding box center [1354, 143] width 11 height 15
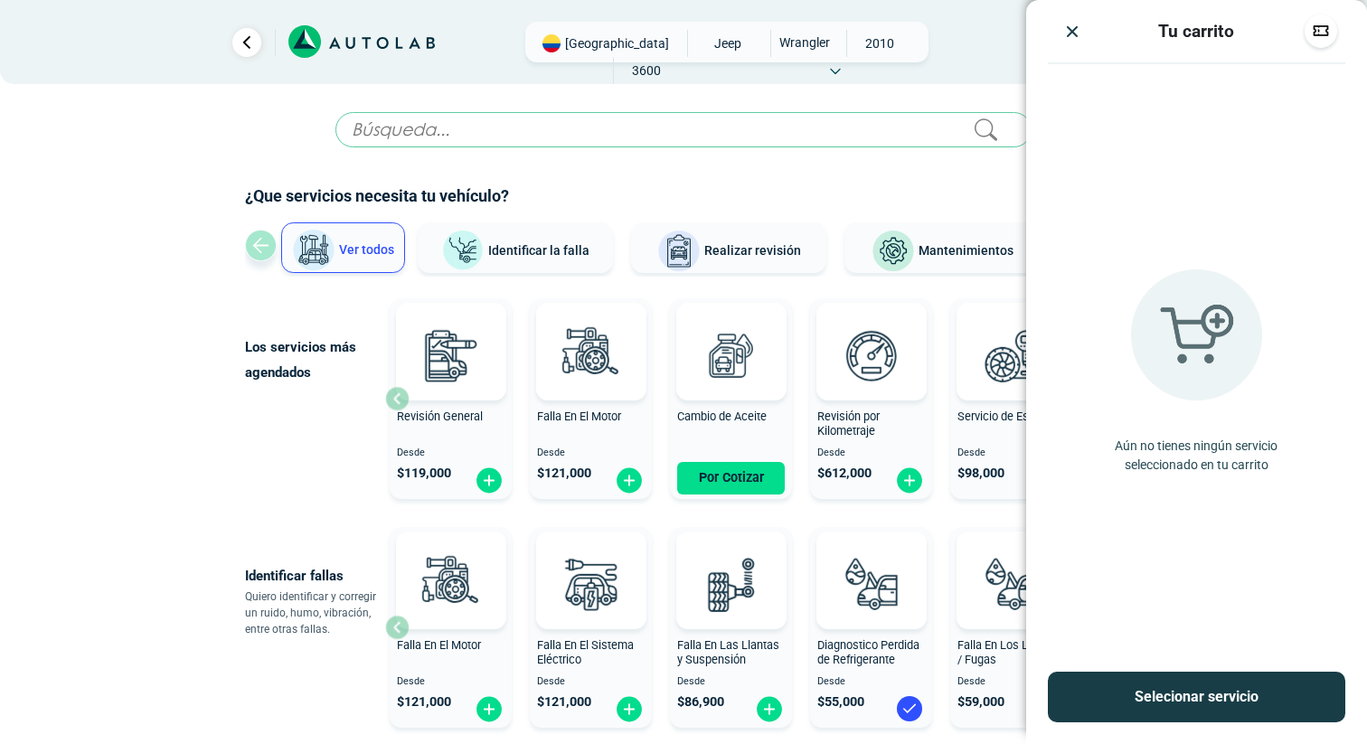
click at [243, 387] on div "Los servicios más agendados Revisión General Desde $ 119,000 Falla En El Motor …" at bounding box center [683, 398] width 904 height 215
click at [1071, 28] on img "Close" at bounding box center [1072, 32] width 18 height 18
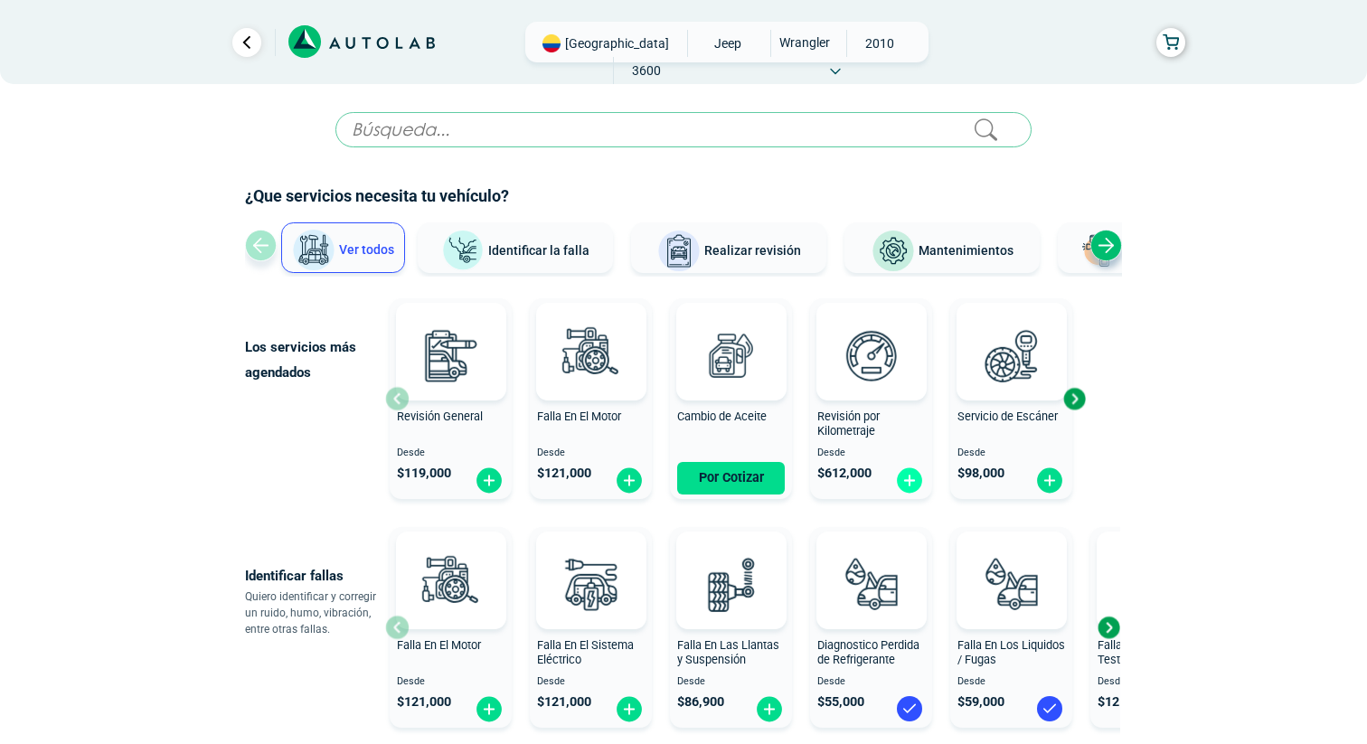
click at [906, 480] on img at bounding box center [909, 481] width 29 height 28
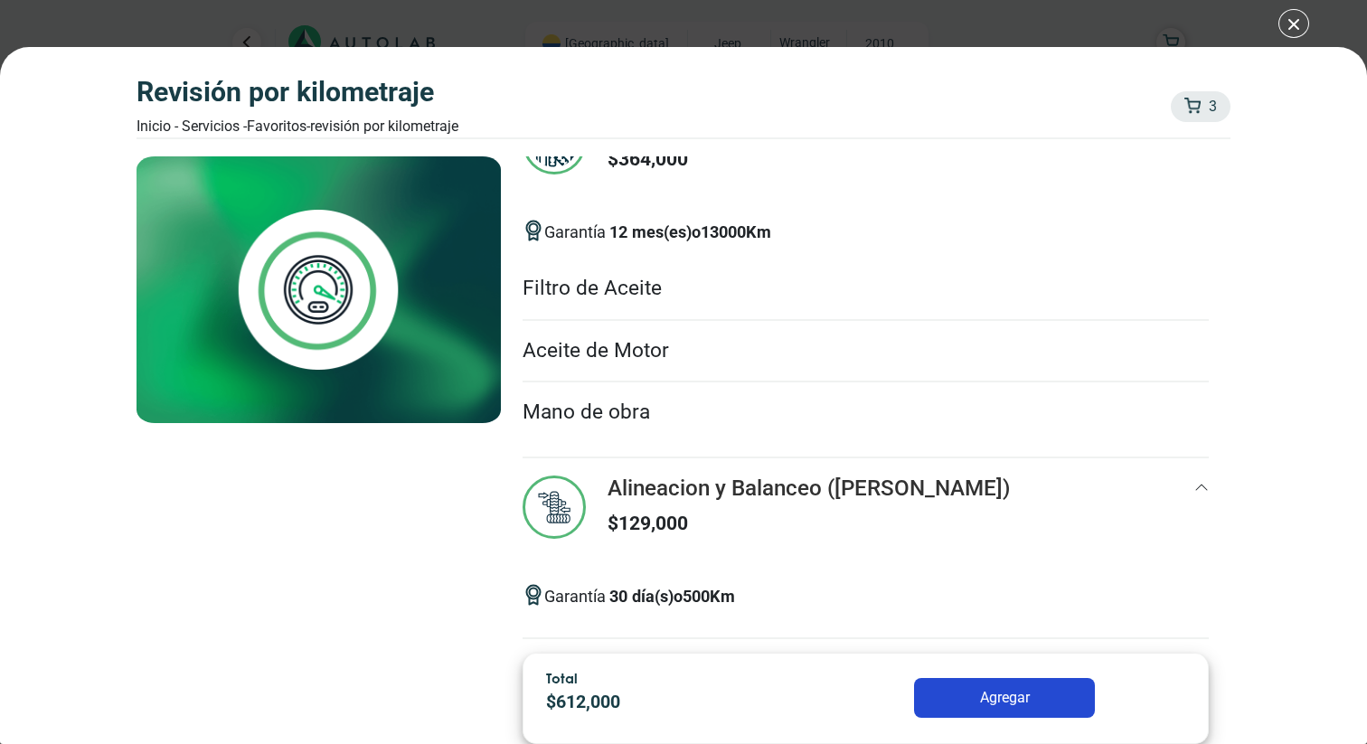
click at [1013, 700] on button "Agregar" at bounding box center [1004, 698] width 181 height 40
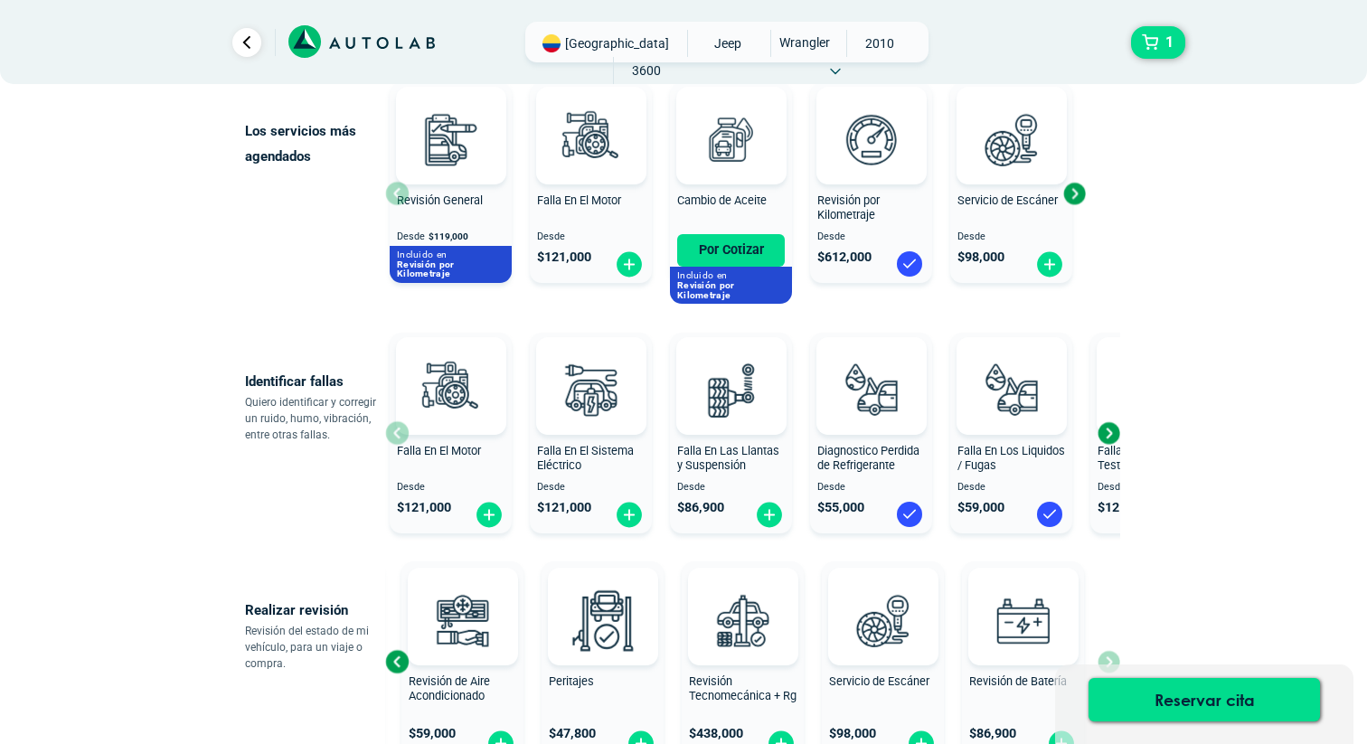
scroll to position [214, 0]
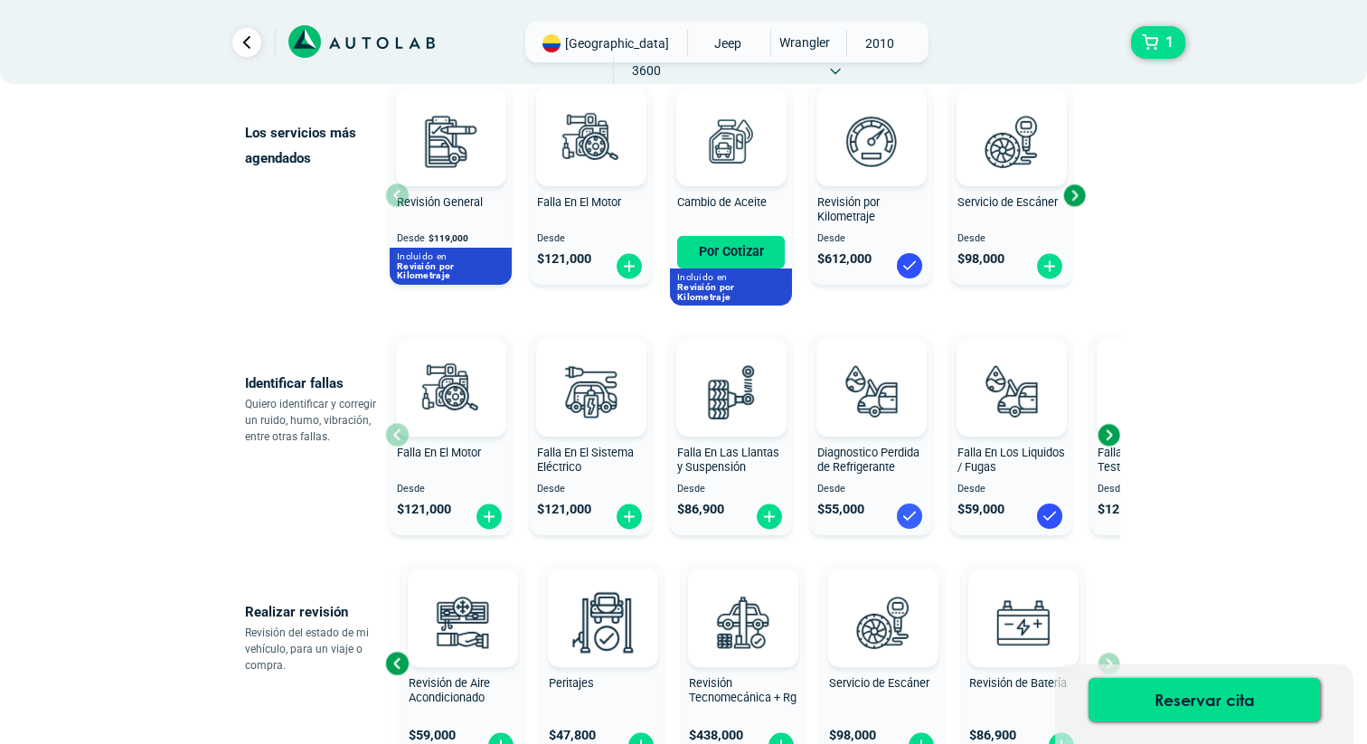
click at [903, 516] on img at bounding box center [909, 516] width 29 height 29
click at [913, 514] on img at bounding box center [909, 516] width 29 height 29
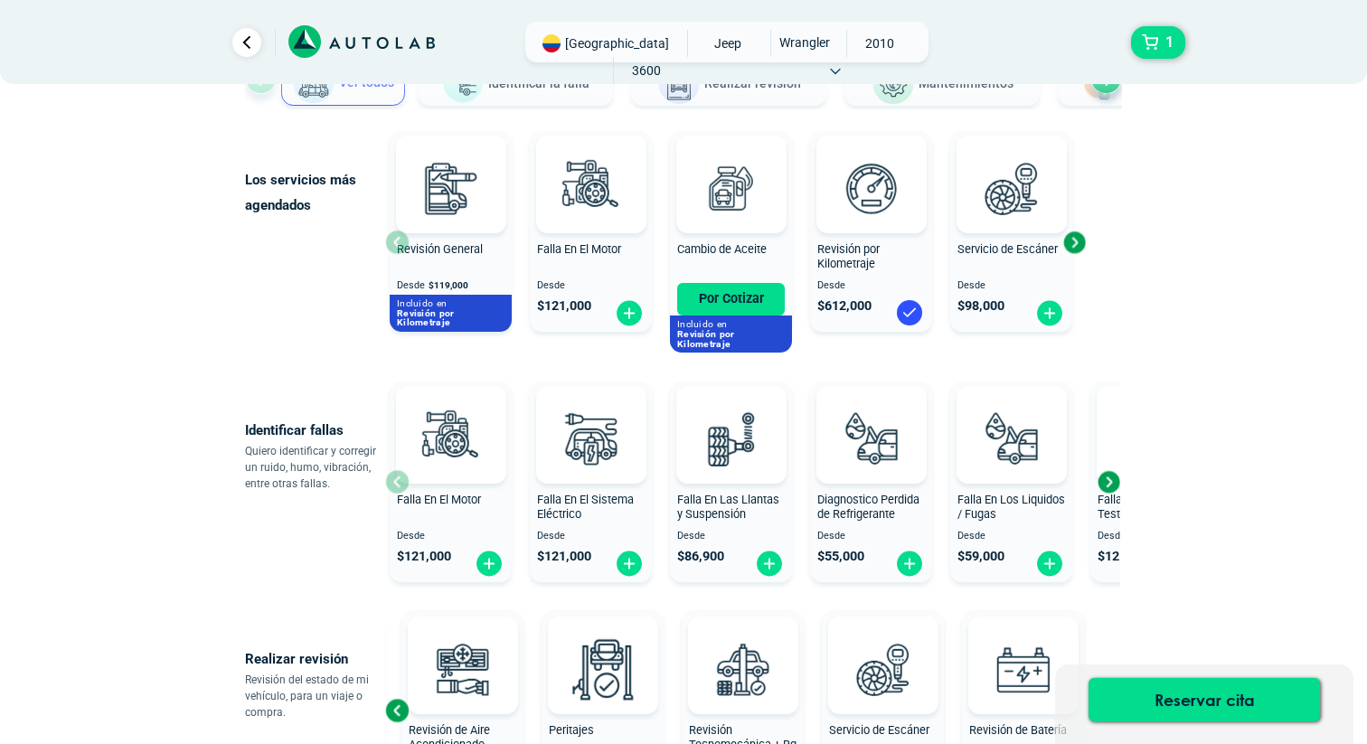
scroll to position [164, 0]
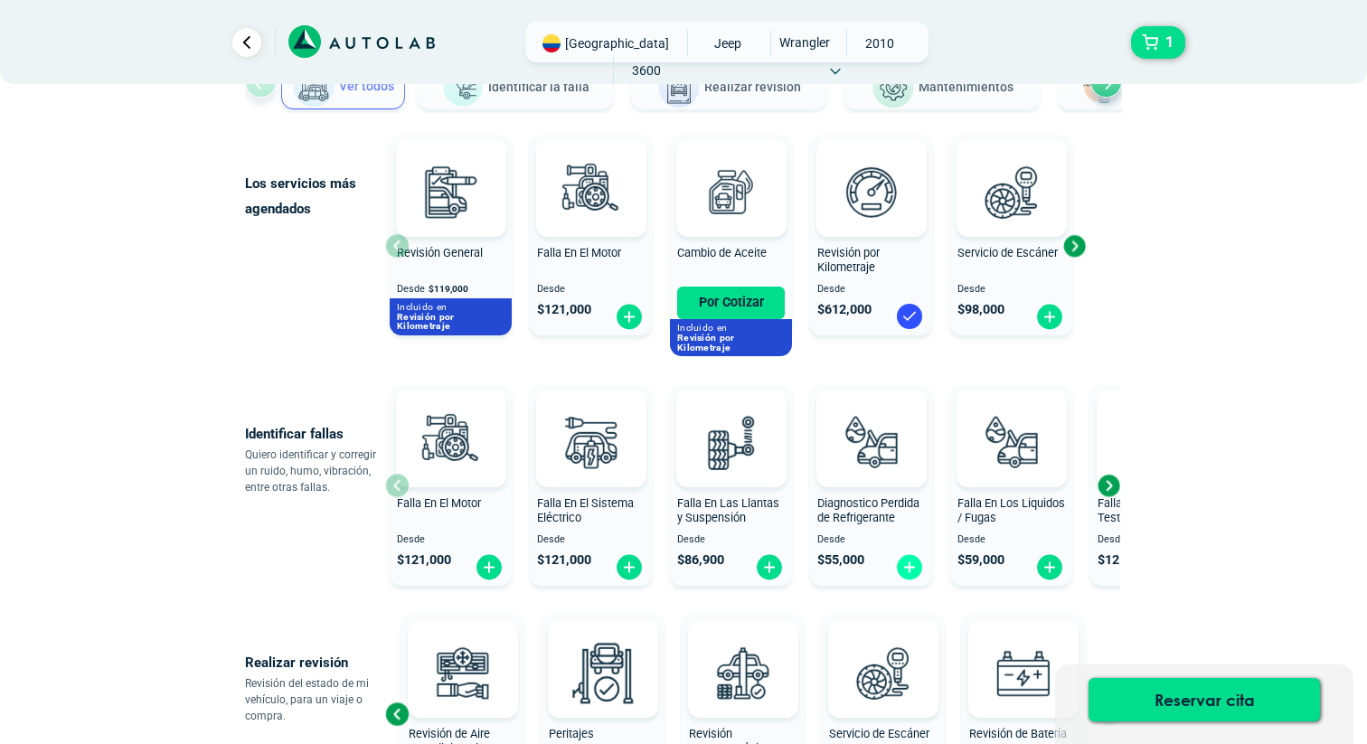
click at [910, 566] on img at bounding box center [909, 567] width 29 height 28
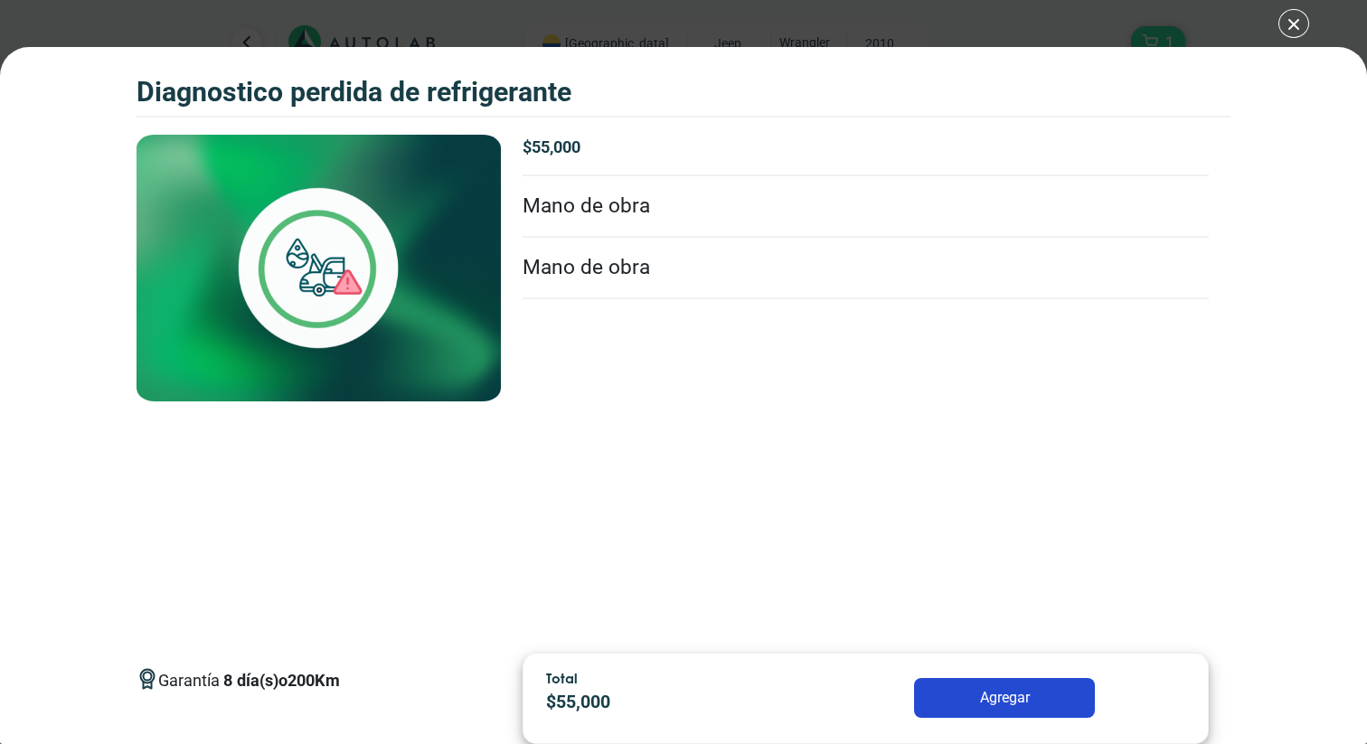
click at [1011, 698] on button "Agregar" at bounding box center [1004, 698] width 181 height 40
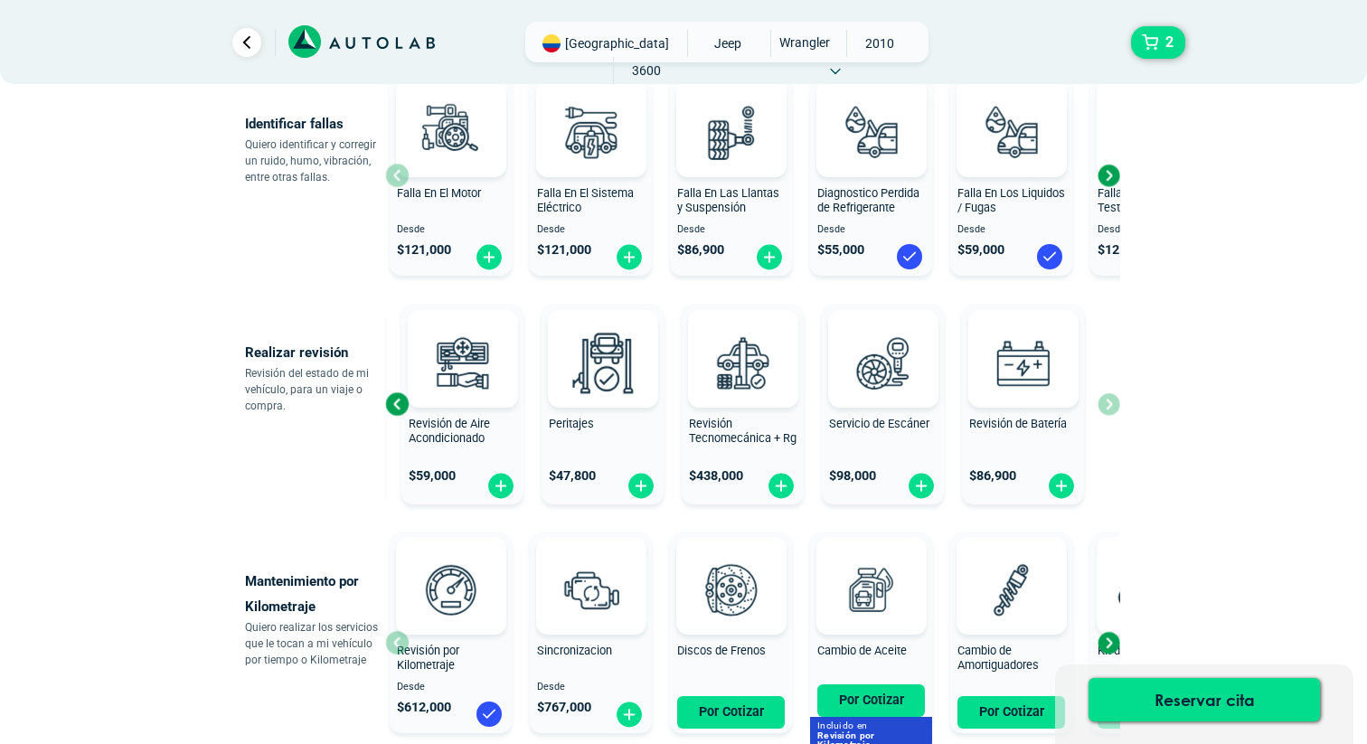
scroll to position [480, 0]
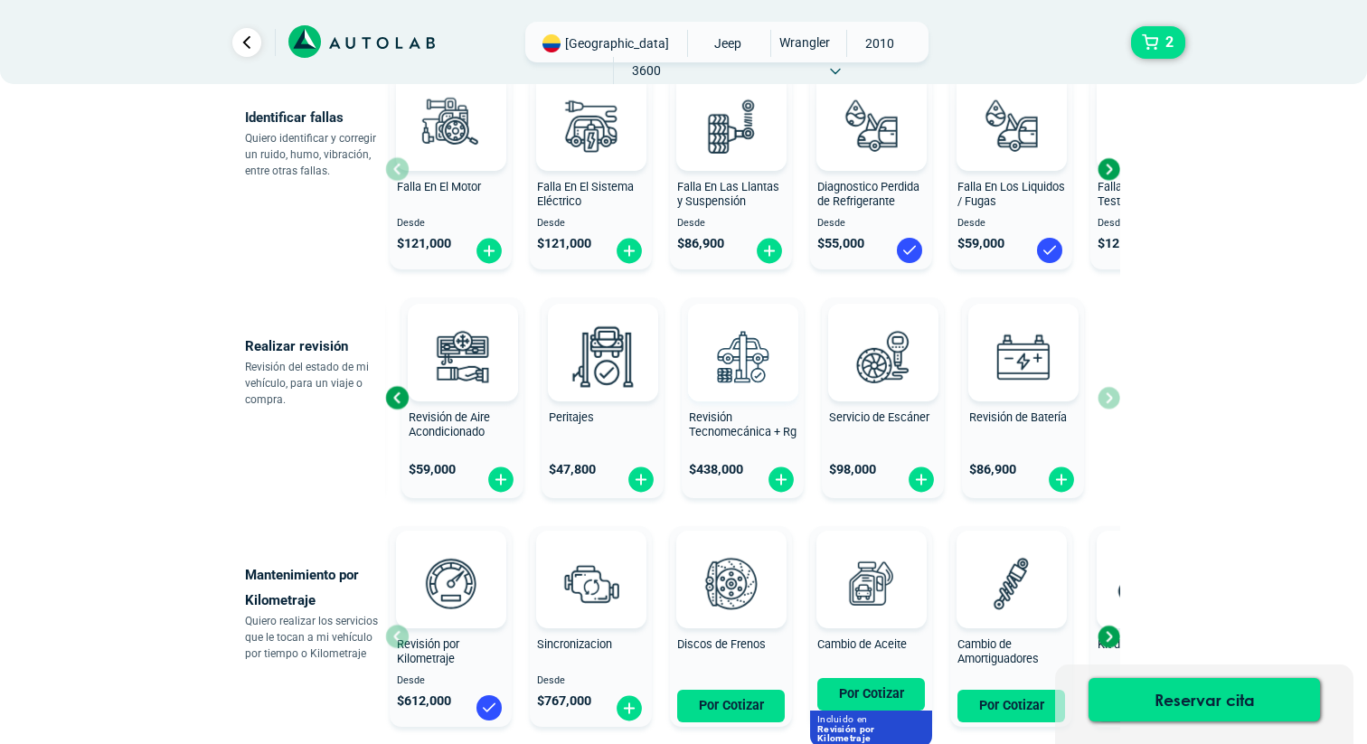
click at [748, 352] on img at bounding box center [743, 356] width 80 height 80
click at [704, 432] on span "Revisión Tecnomecánica + Rg" at bounding box center [743, 424] width 108 height 29
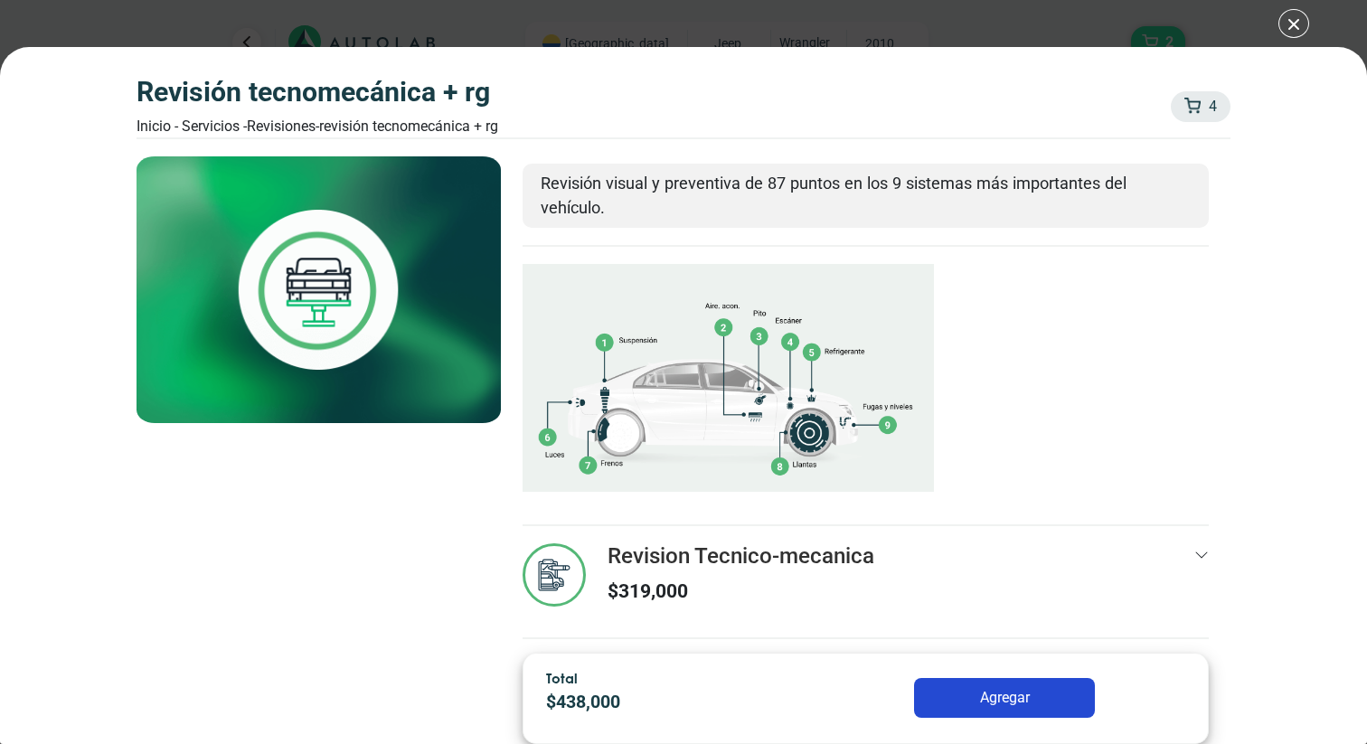
scroll to position [216, 0]
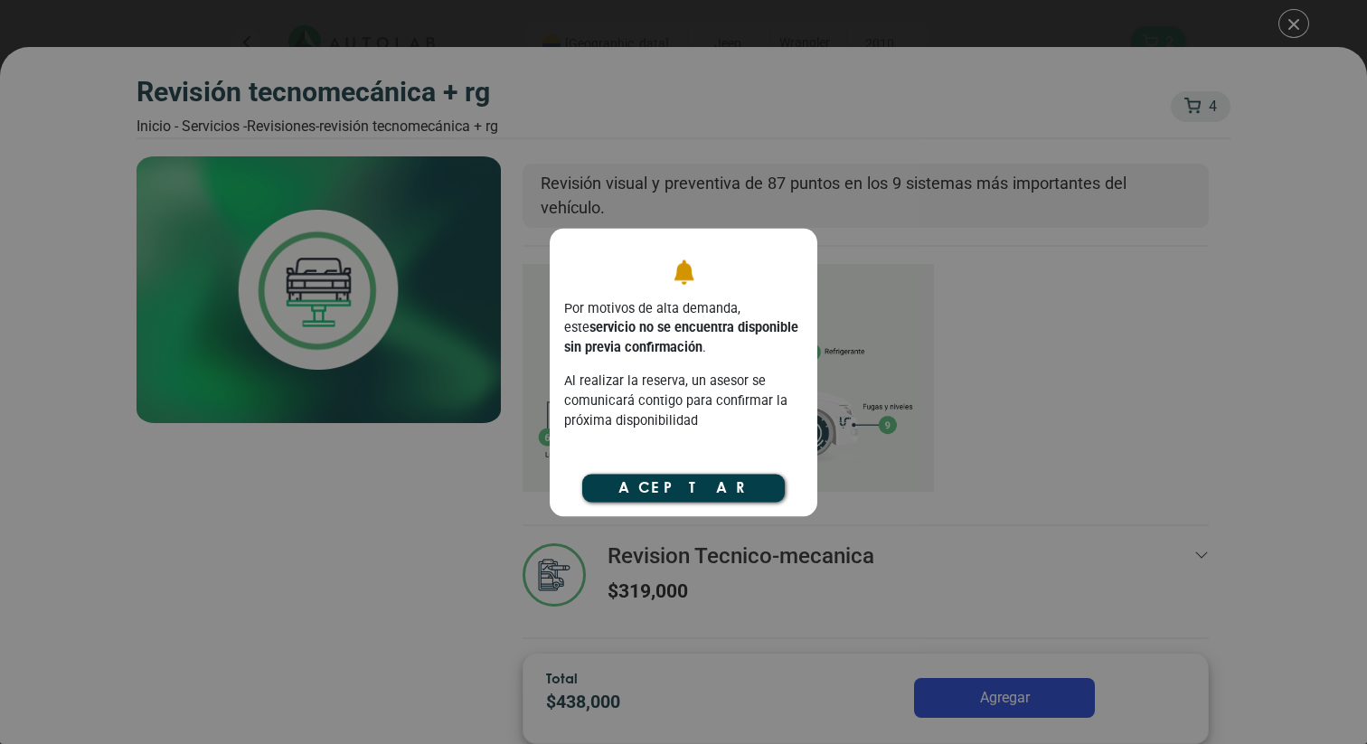
click at [694, 485] on button "Aceptar" at bounding box center [683, 488] width 203 height 27
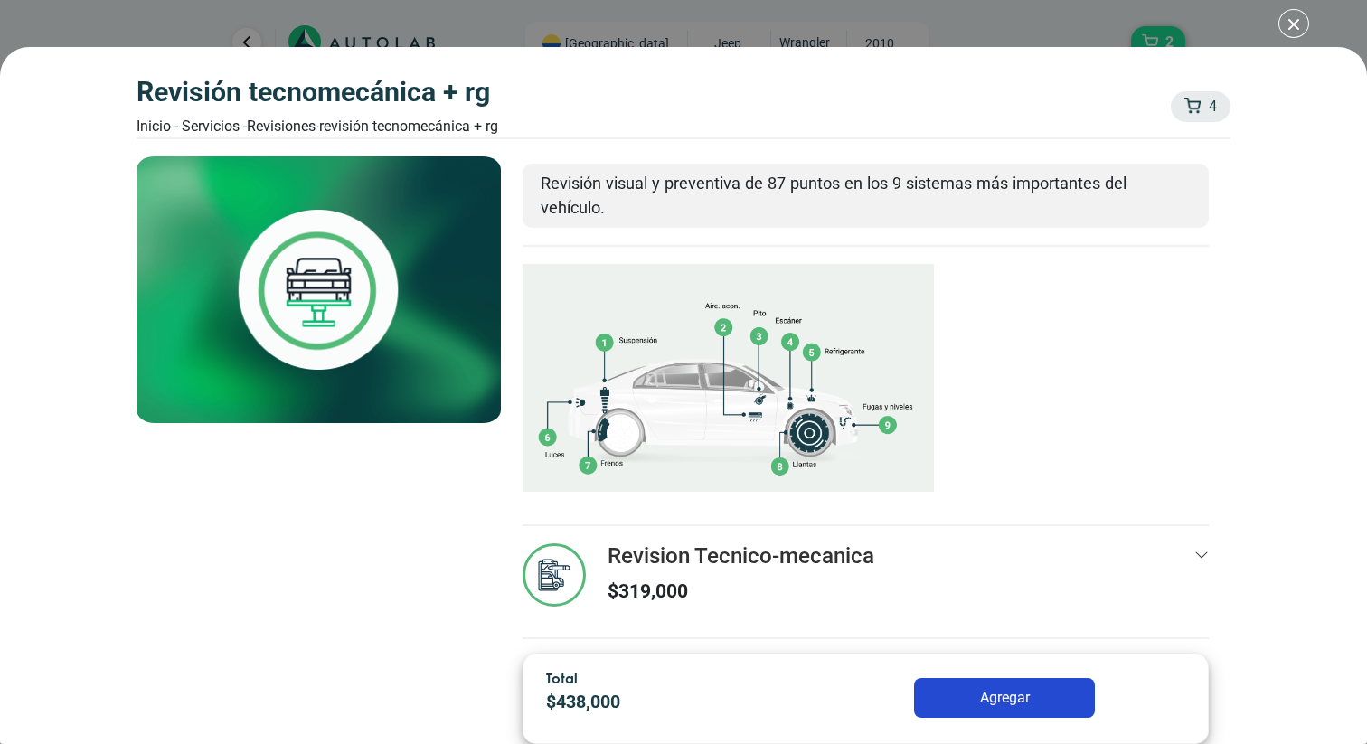
scroll to position [581, 0]
click at [1197, 558] on icon at bounding box center [1201, 555] width 14 height 14
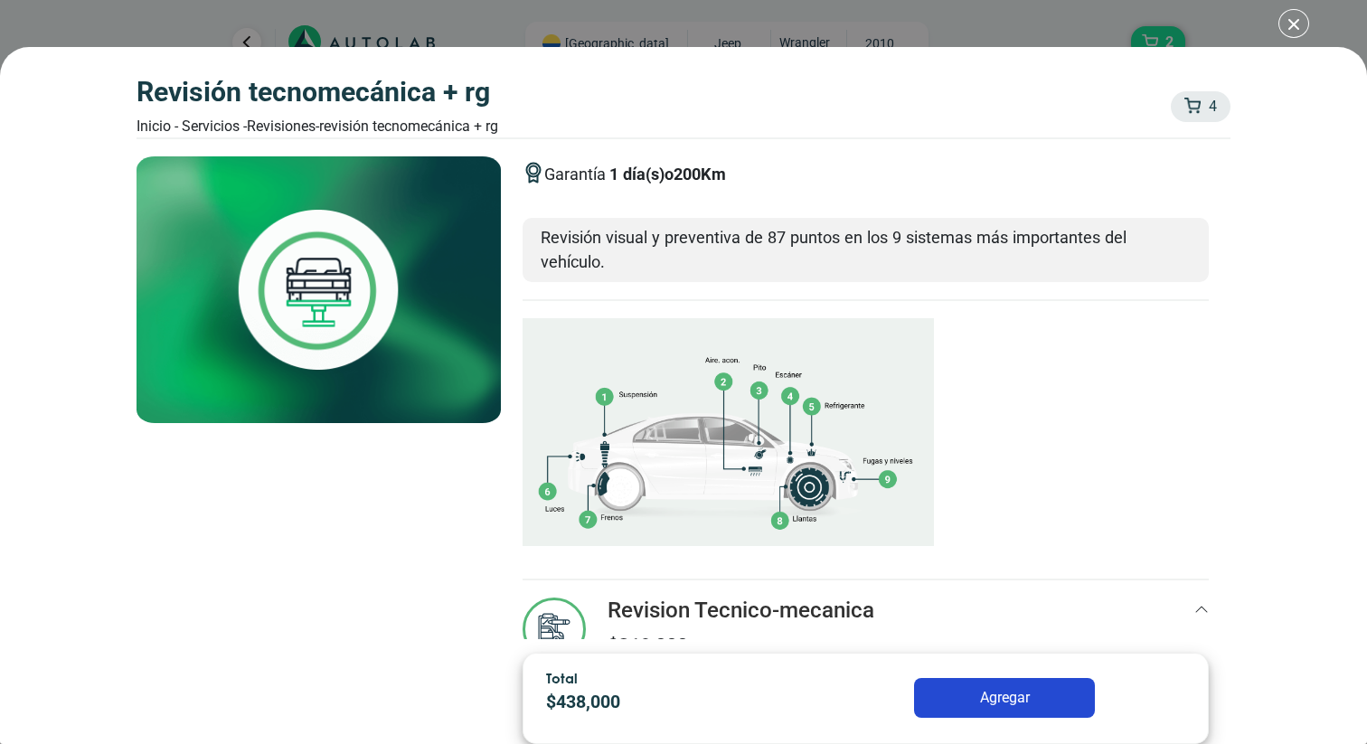
scroll to position [0, 0]
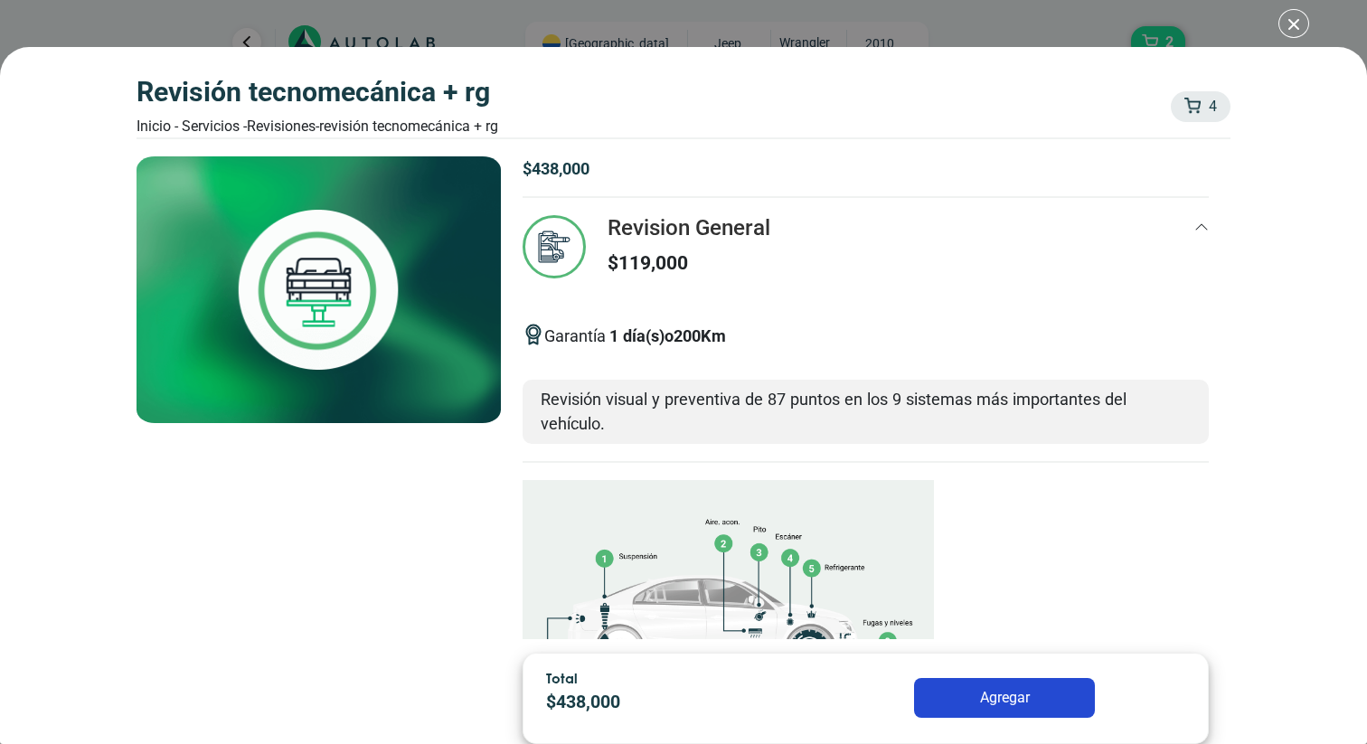
click at [1288, 24] on div "Revisión Tecnomecánica + rg Inicio - Servicios - Revisiones - Revisión Tecnomec…" at bounding box center [683, 372] width 1367 height 744
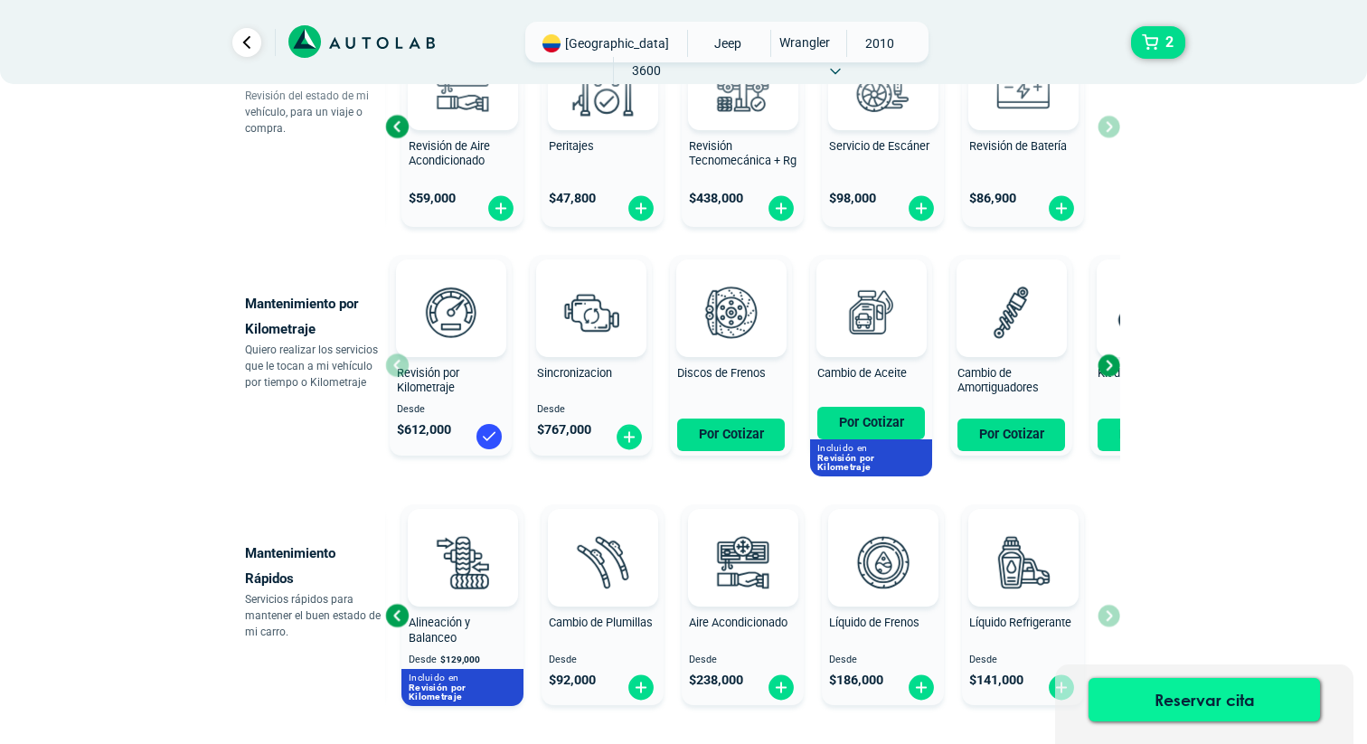
click at [1202, 697] on button "Reservar cita" at bounding box center [1204, 699] width 231 height 43
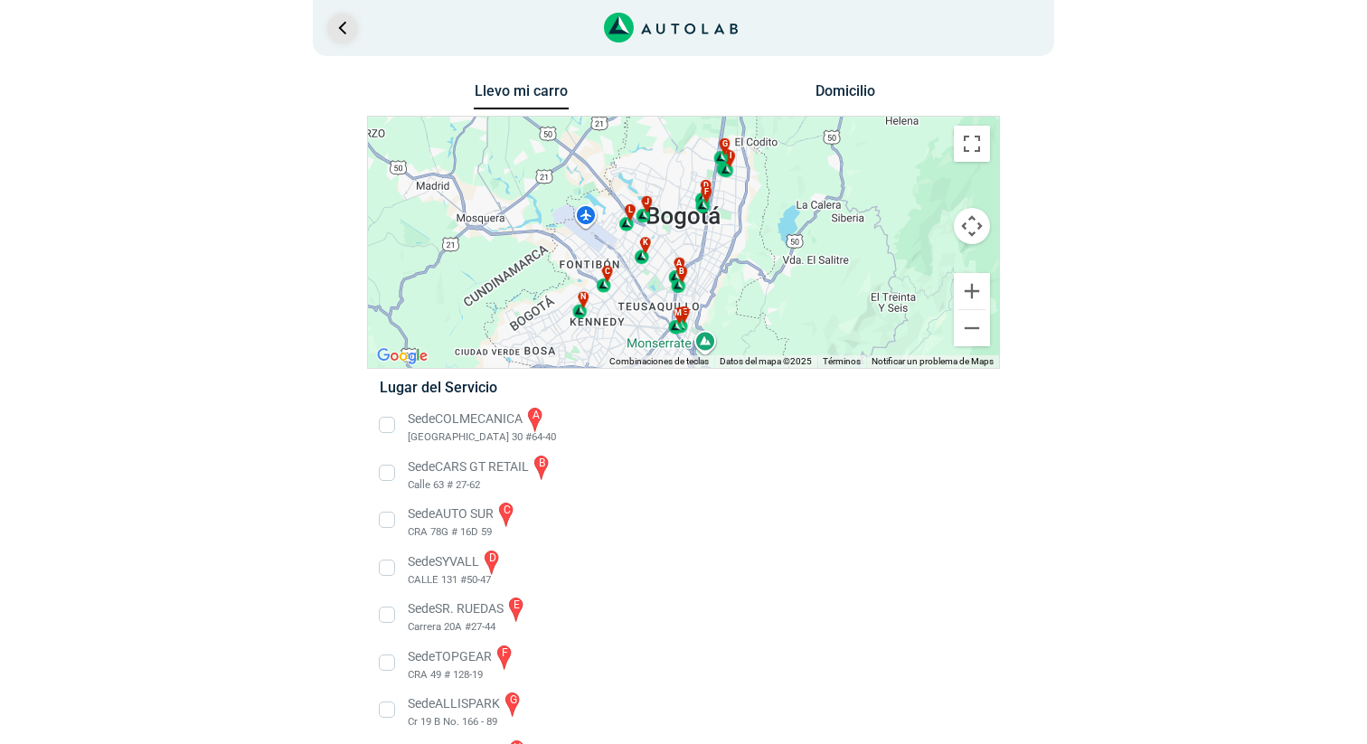
click at [335, 24] on link "Ir al paso anterior" at bounding box center [341, 28] width 29 height 29
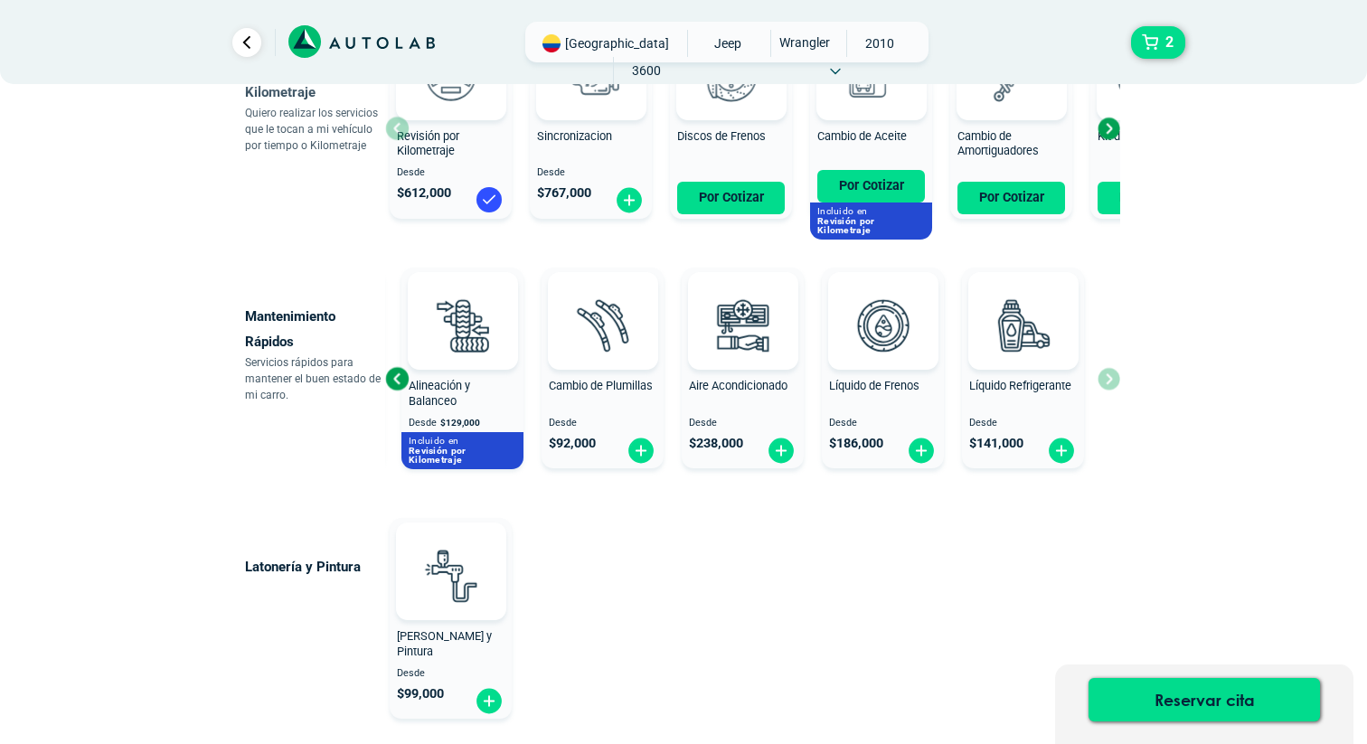
scroll to position [1128, 0]
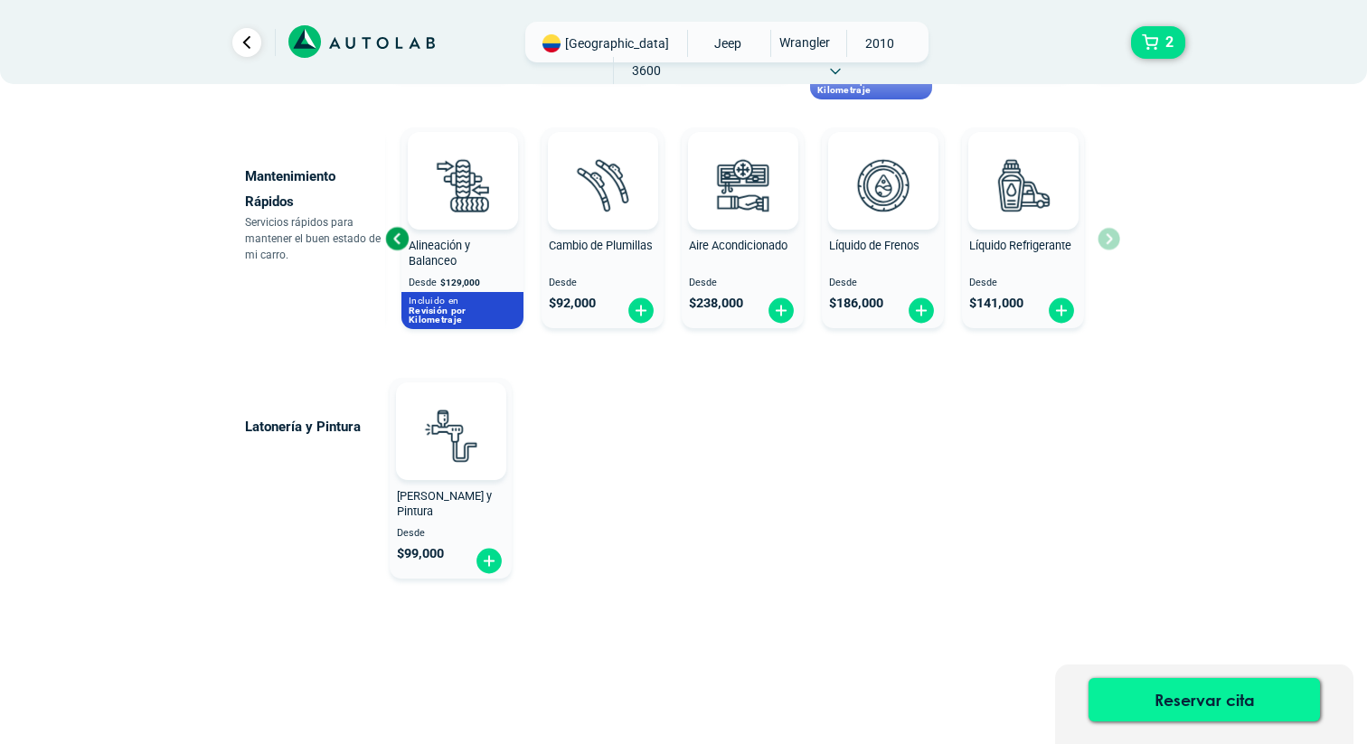
click at [1207, 695] on button "Reservar cita" at bounding box center [1204, 699] width 231 height 43
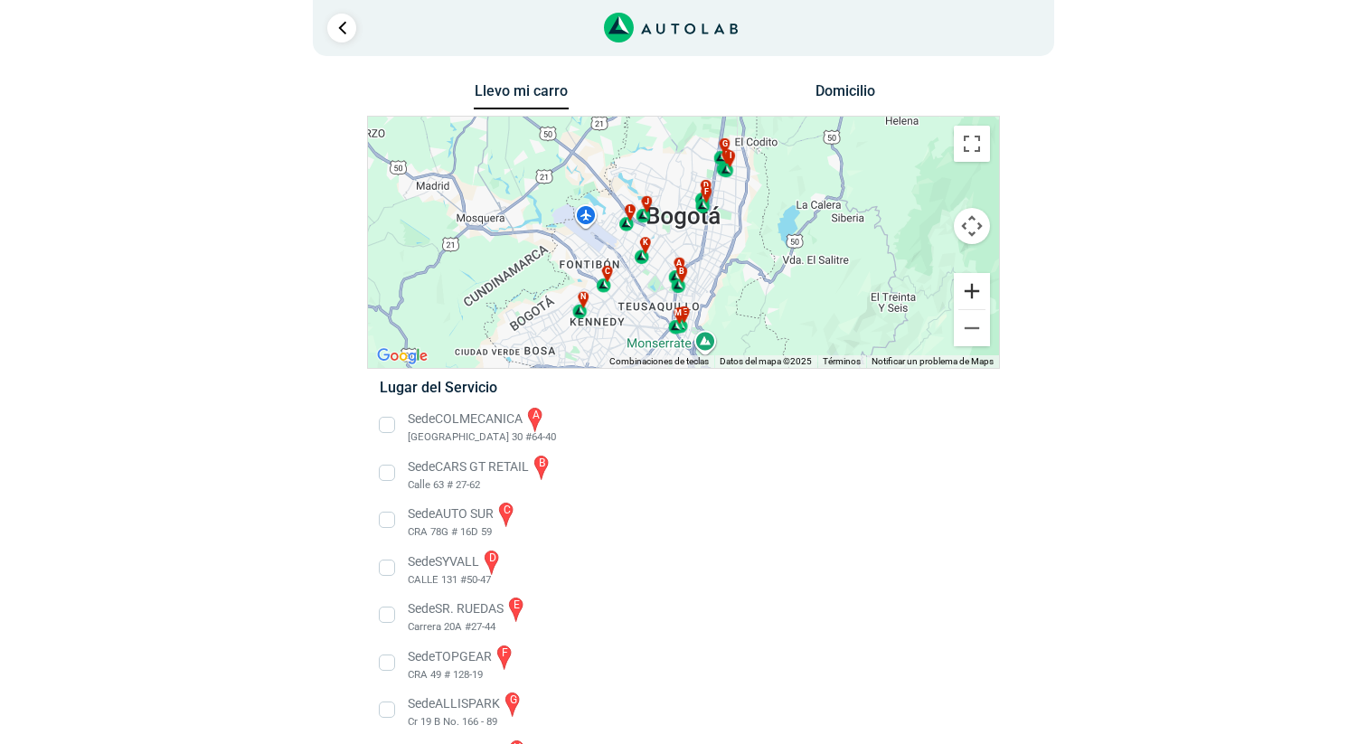
click at [966, 284] on button "Ampliar" at bounding box center [972, 291] width 36 height 36
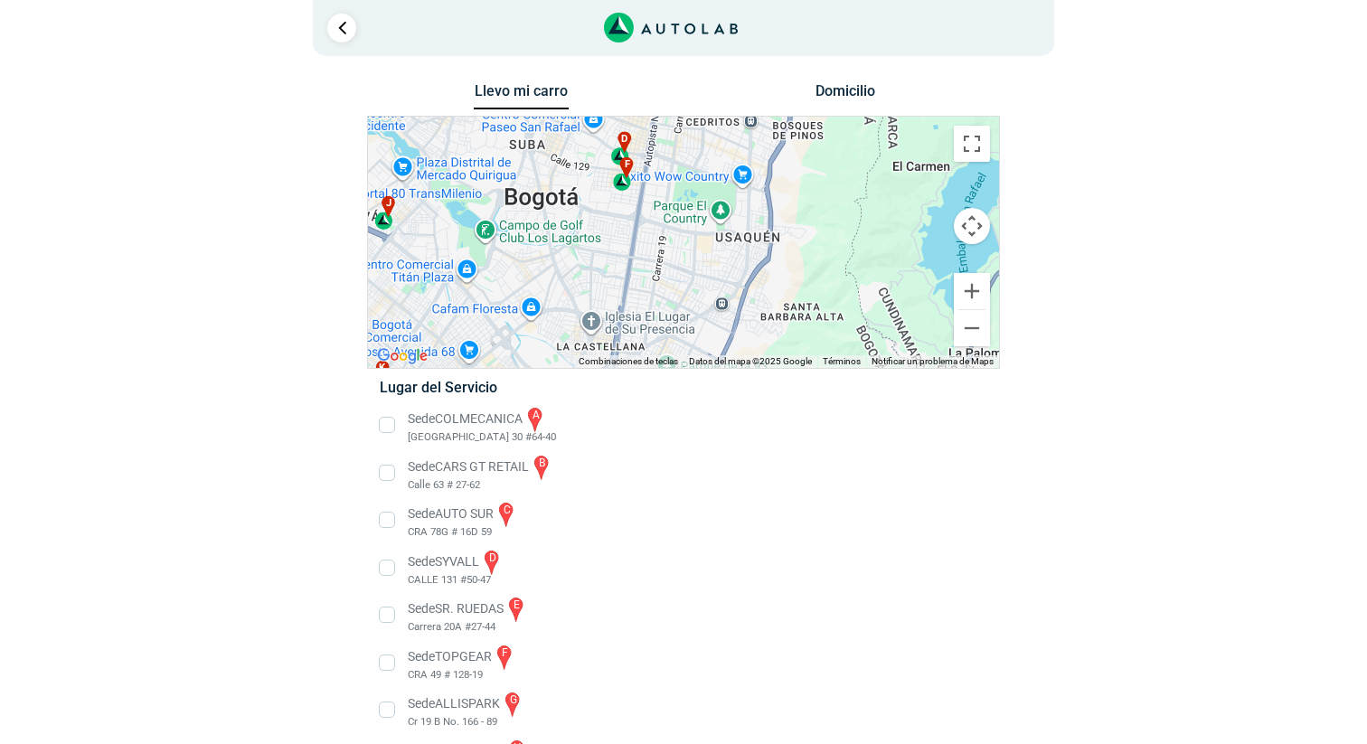
drag, startPoint x: 772, startPoint y: 250, endPoint x: 628, endPoint y: 314, distance: 157.1
click at [628, 314] on div "a b c d e f g" at bounding box center [683, 242] width 631 height 251
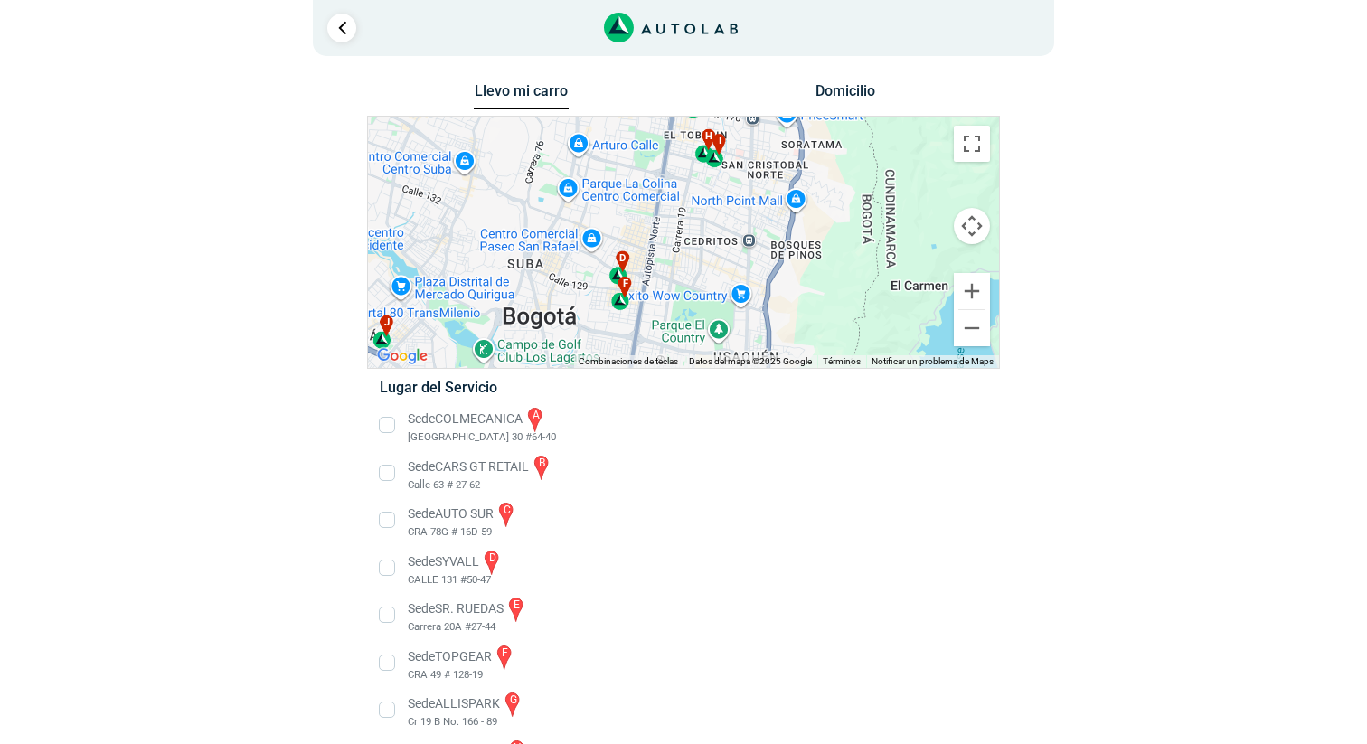
drag, startPoint x: 712, startPoint y: 175, endPoint x: 710, endPoint y: 297, distance: 121.2
click at [710, 297] on div "a b c d e f g" at bounding box center [683, 242] width 631 height 251
click at [624, 314] on div "a b c d e f g" at bounding box center [683, 242] width 631 height 251
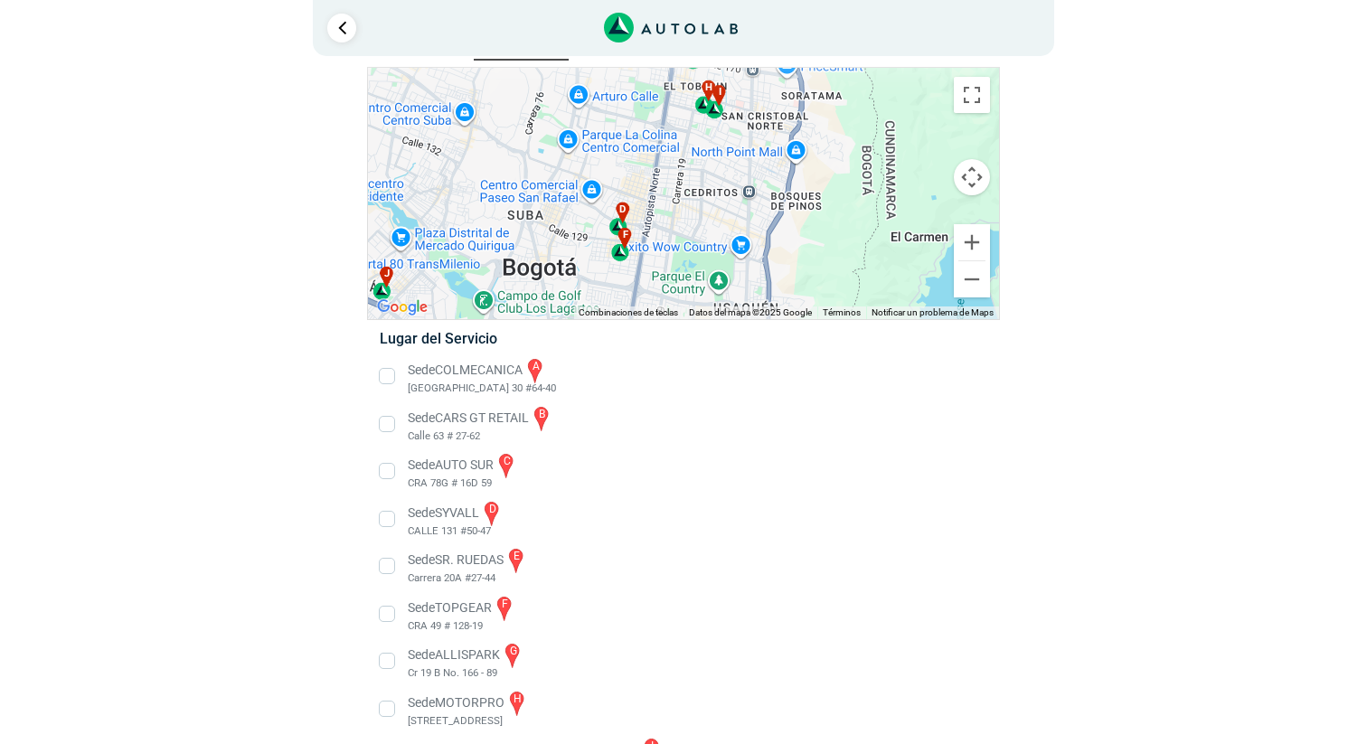
scroll to position [54, 0]
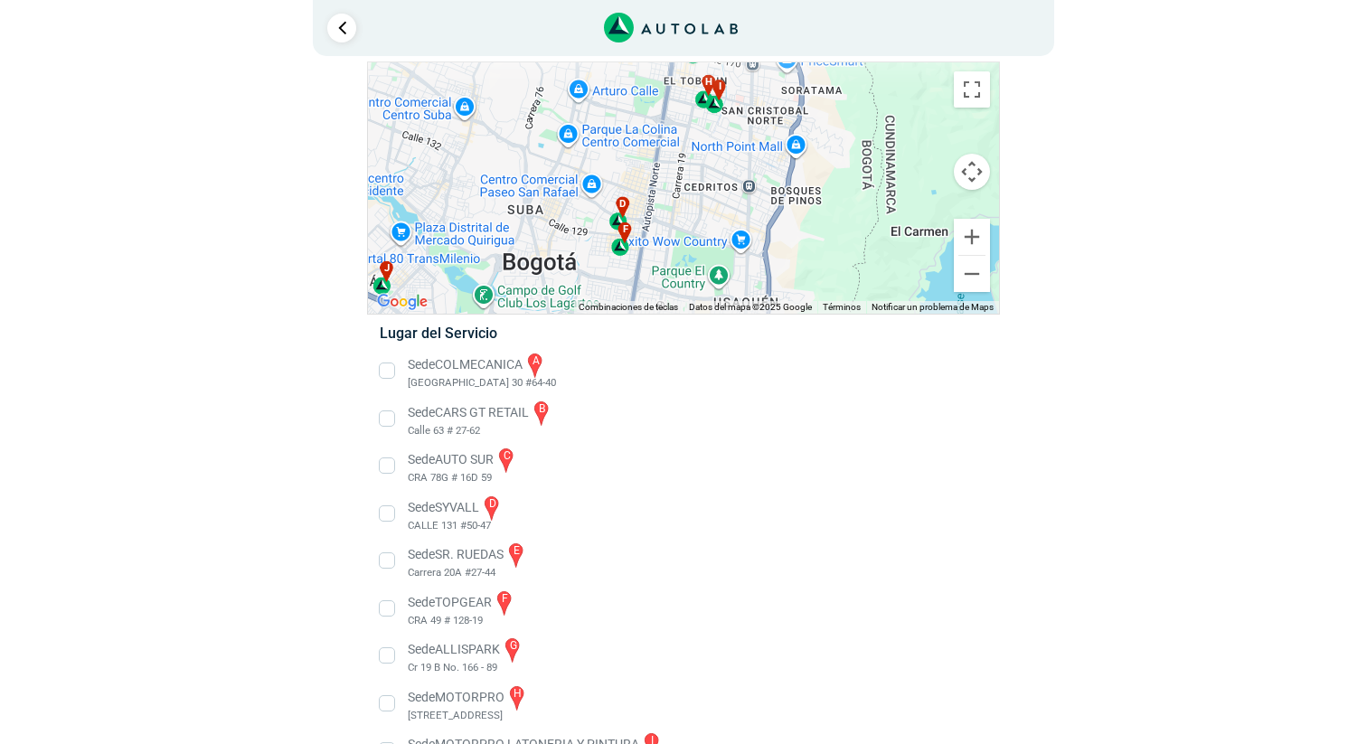
click at [385, 611] on li "Sede TOPGEAR f CRA 49 # 128-19" at bounding box center [683, 609] width 634 height 41
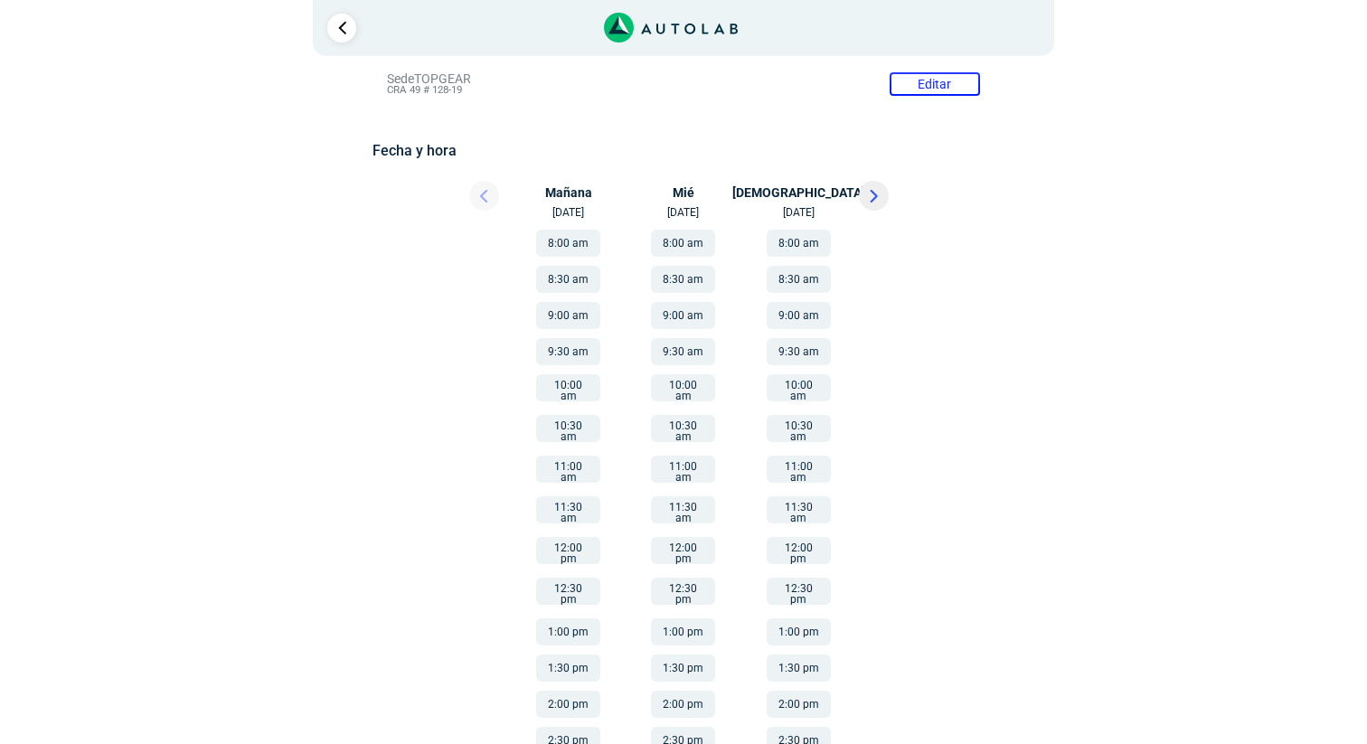
scroll to position [251, 0]
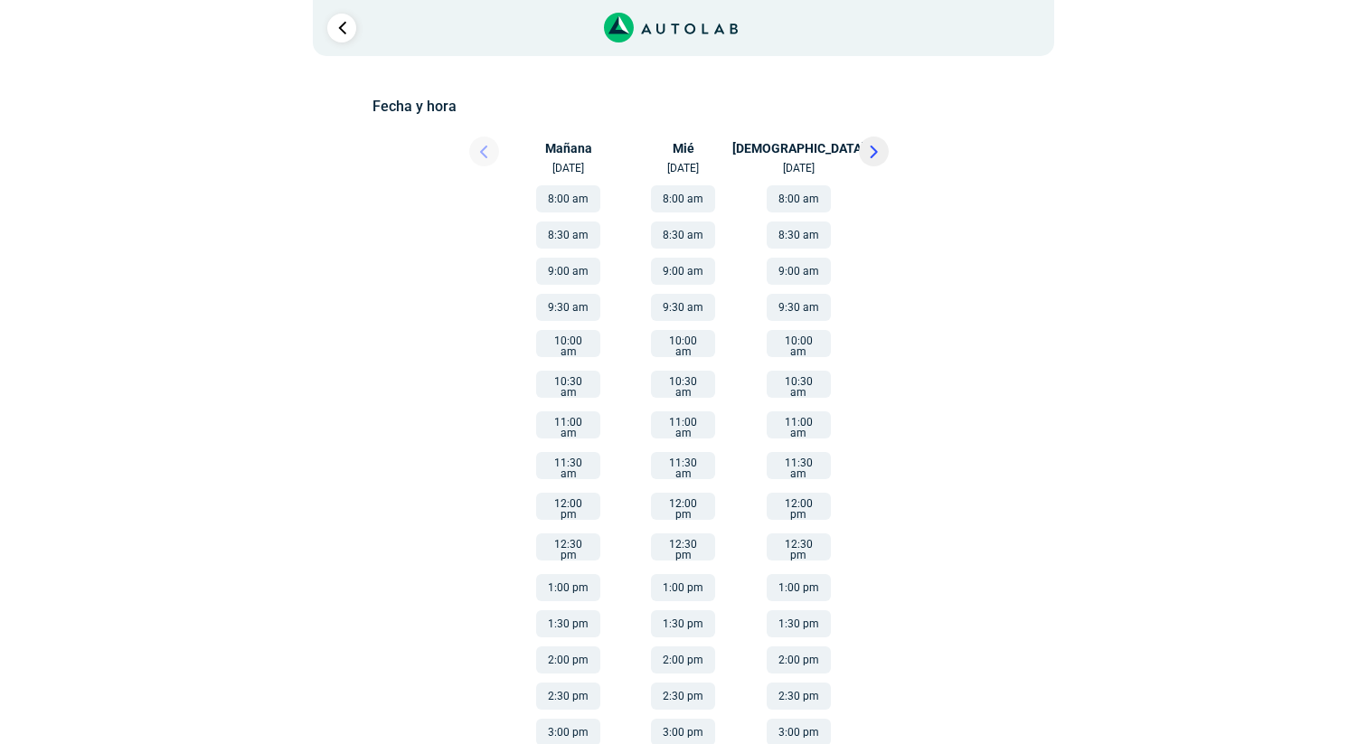
click at [689, 193] on button "8:00 am" at bounding box center [683, 198] width 64 height 27
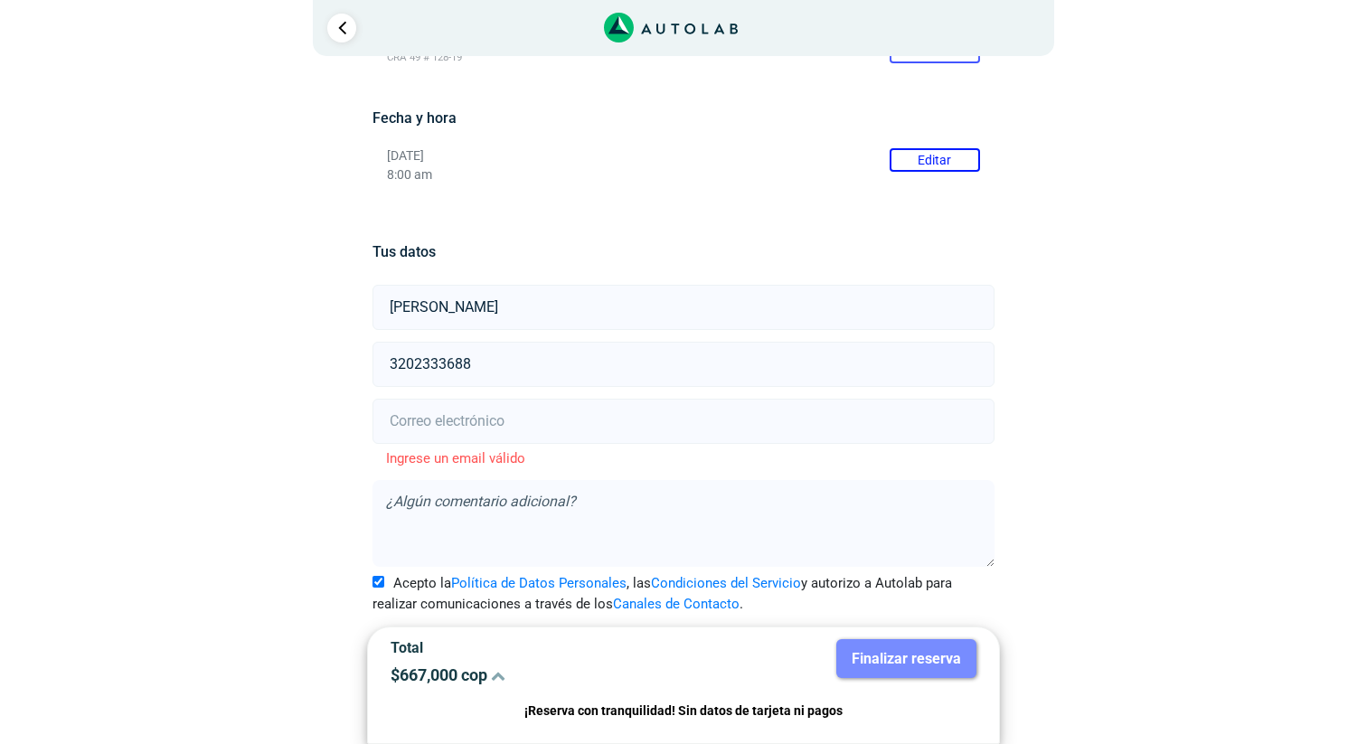
scroll to position [240, 0]
click at [599, 427] on input "email" at bounding box center [683, 421] width 621 height 45
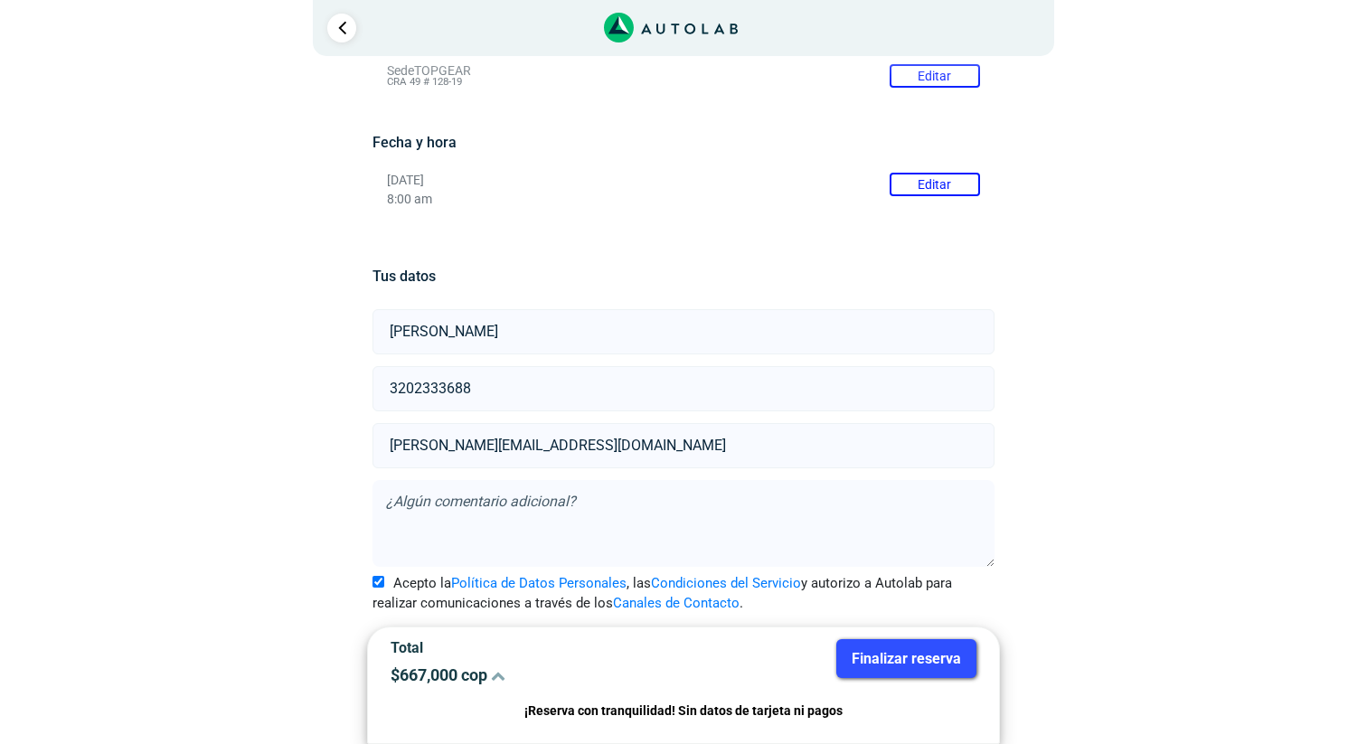
type input "[PERSON_NAME][EMAIL_ADDRESS][DOMAIN_NAME]"
click at [607, 501] on textarea at bounding box center [683, 523] width 621 height 87
click at [900, 653] on button "Finalizar reserva" at bounding box center [906, 658] width 140 height 39
